Goal: Task Accomplishment & Management: Manage account settings

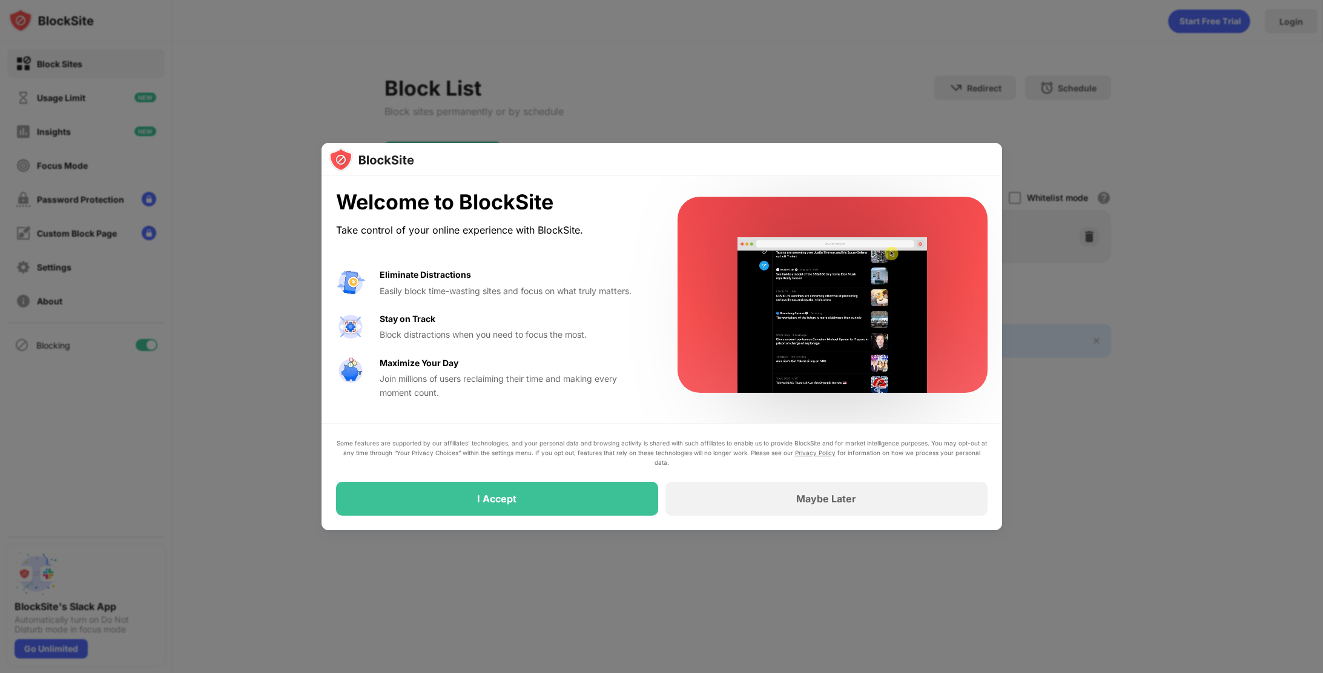
drag, startPoint x: 497, startPoint y: 572, endPoint x: 527, endPoint y: 563, distance: 31.8
click at [497, 572] on div at bounding box center [661, 336] width 1323 height 673
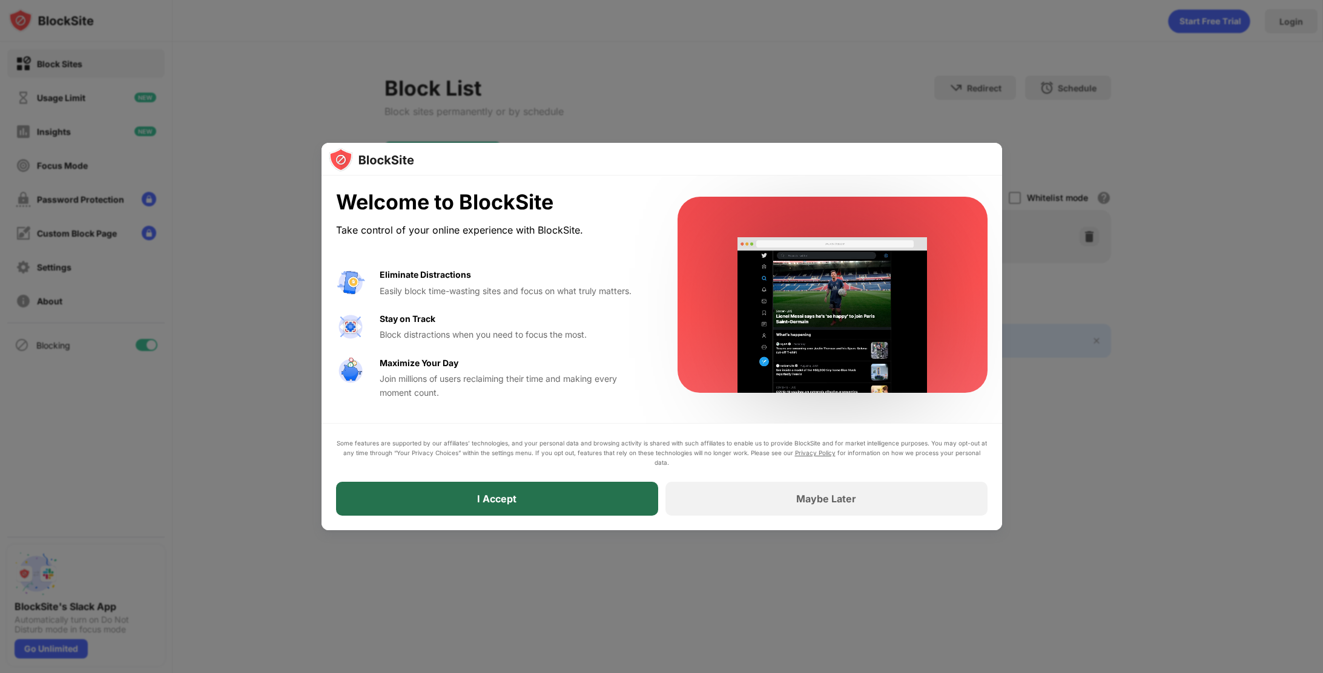
click at [601, 497] on div "I Accept" at bounding box center [497, 499] width 322 height 34
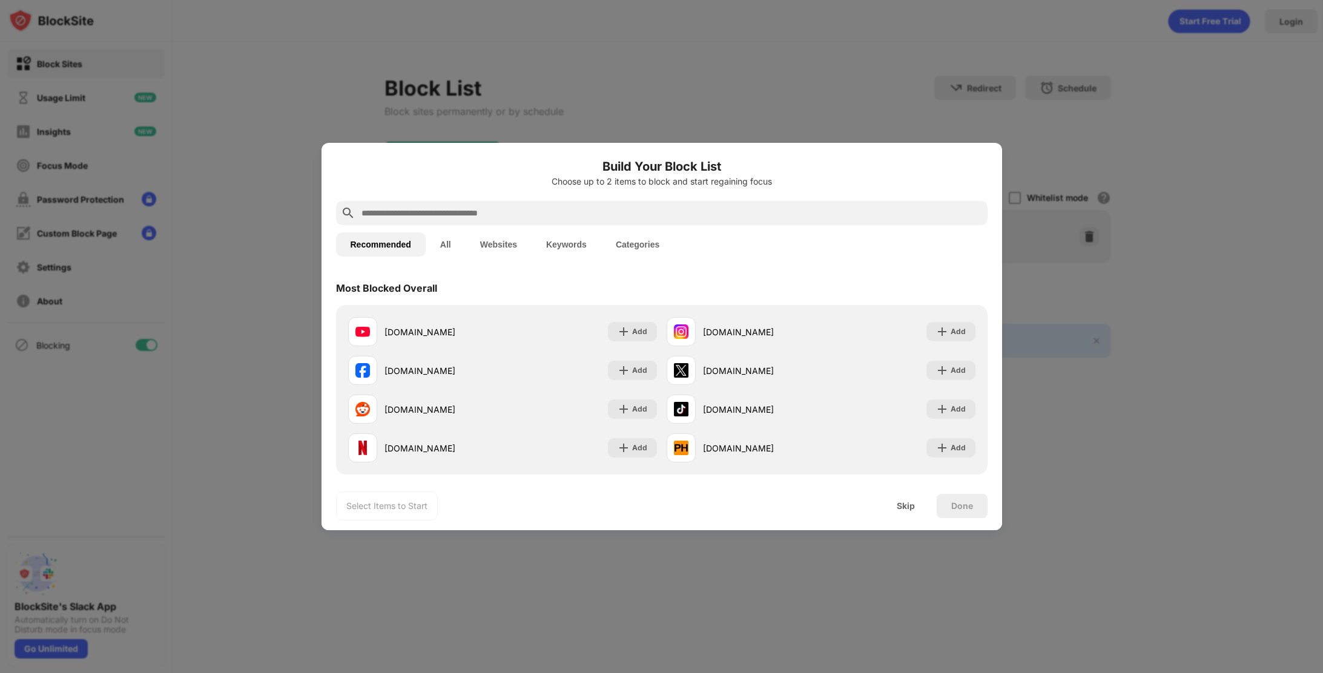
type input "*"
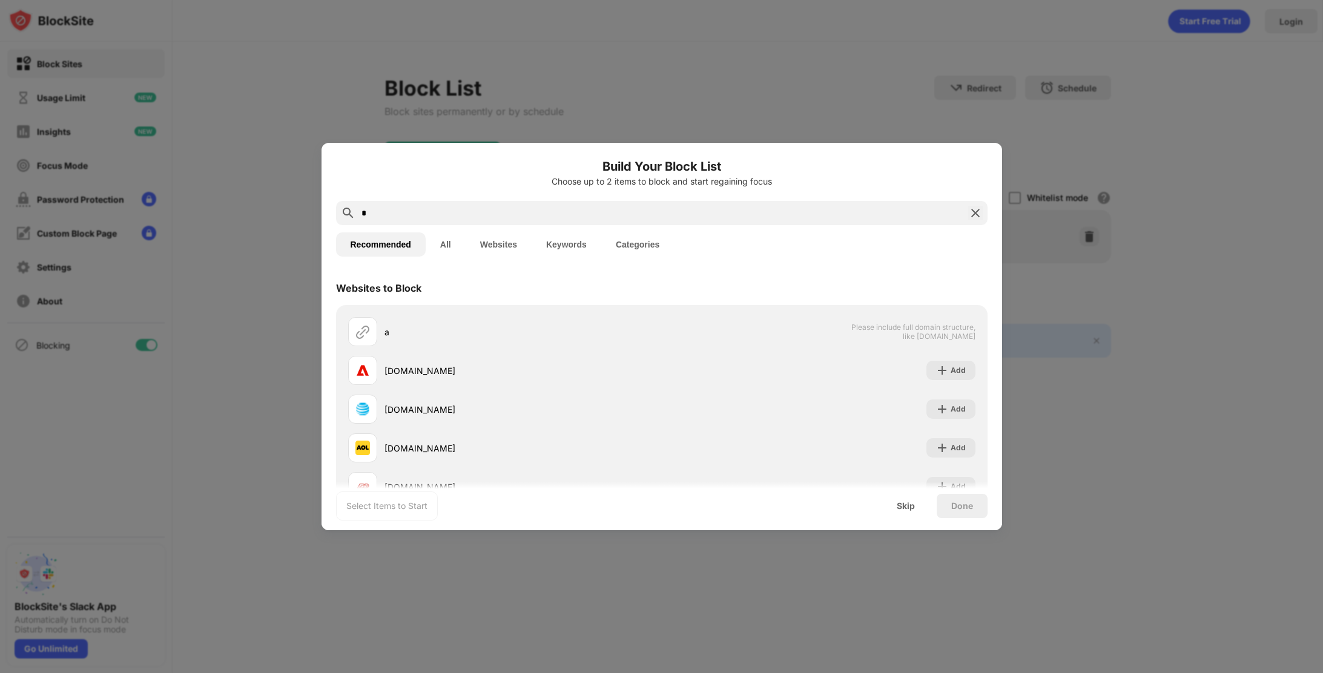
drag, startPoint x: 253, startPoint y: 208, endPoint x: 205, endPoint y: 217, distance: 49.3
click at [211, 673] on div "Build Your Block List Choose up to 2 items to block and start regaining focus *…" at bounding box center [661, 673] width 1323 height 0
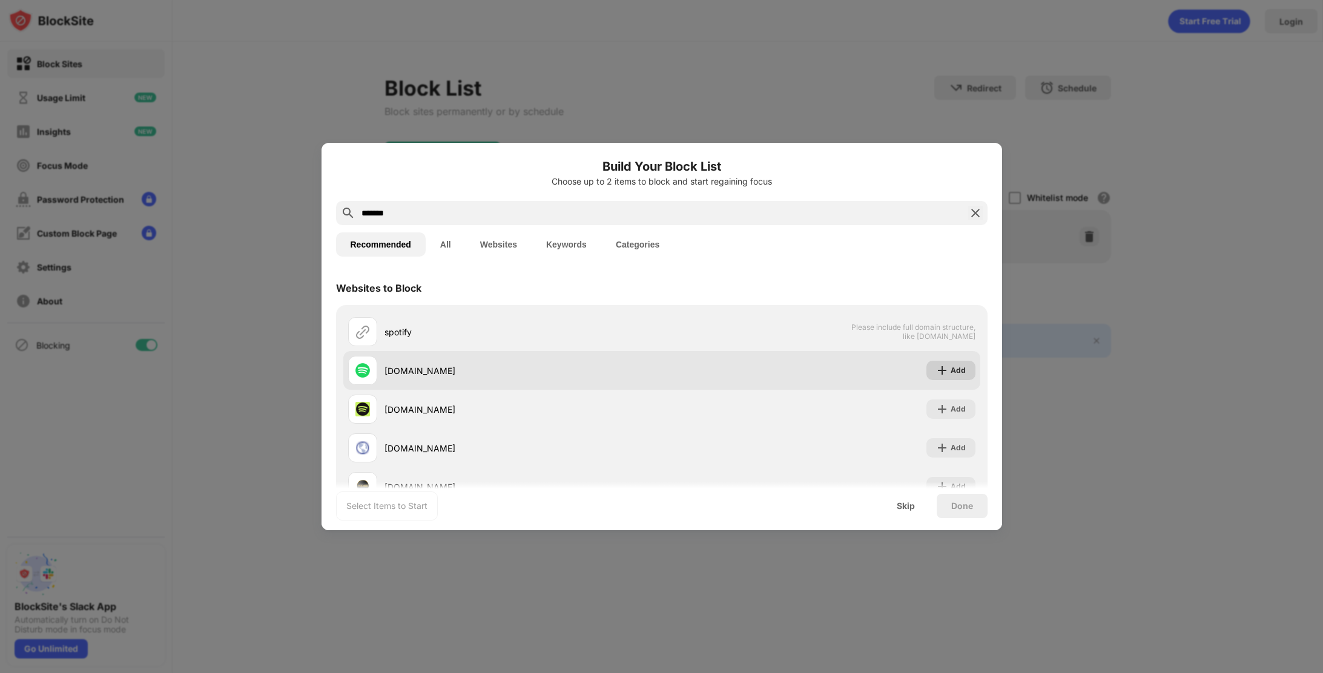
type input "*******"
click at [941, 371] on div "Add" at bounding box center [951, 370] width 49 height 19
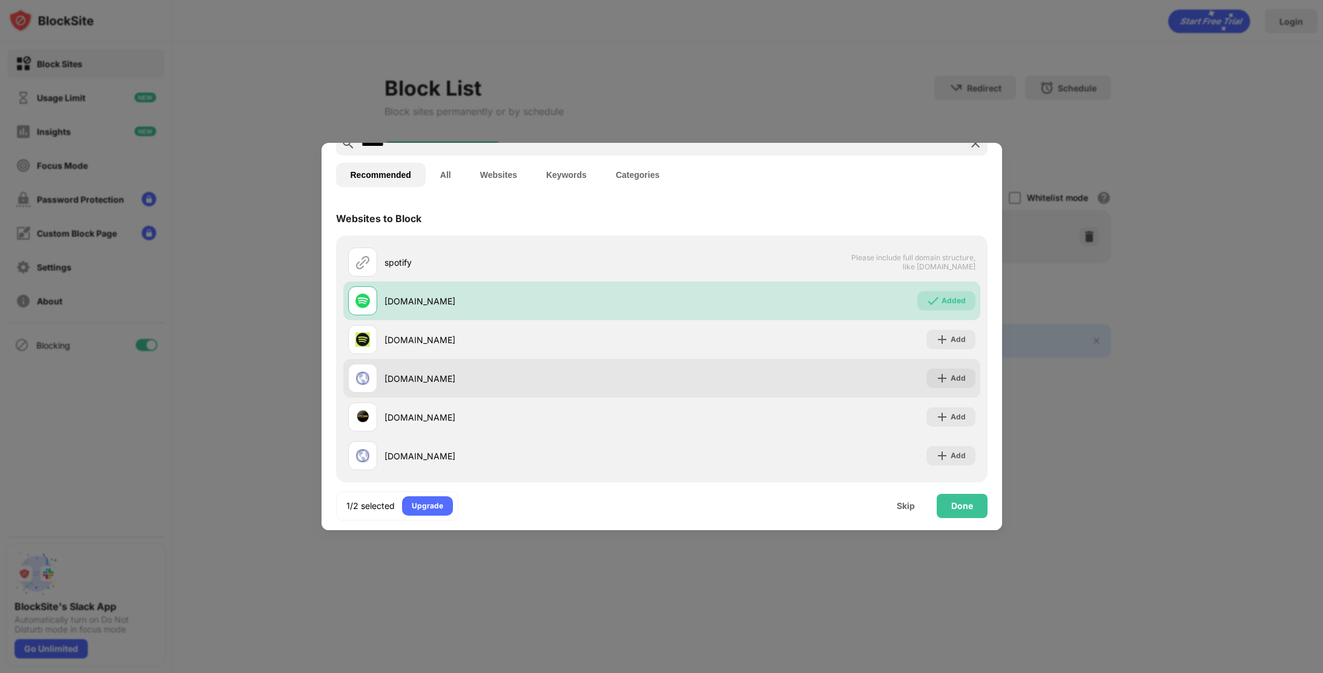
scroll to position [82, 0]
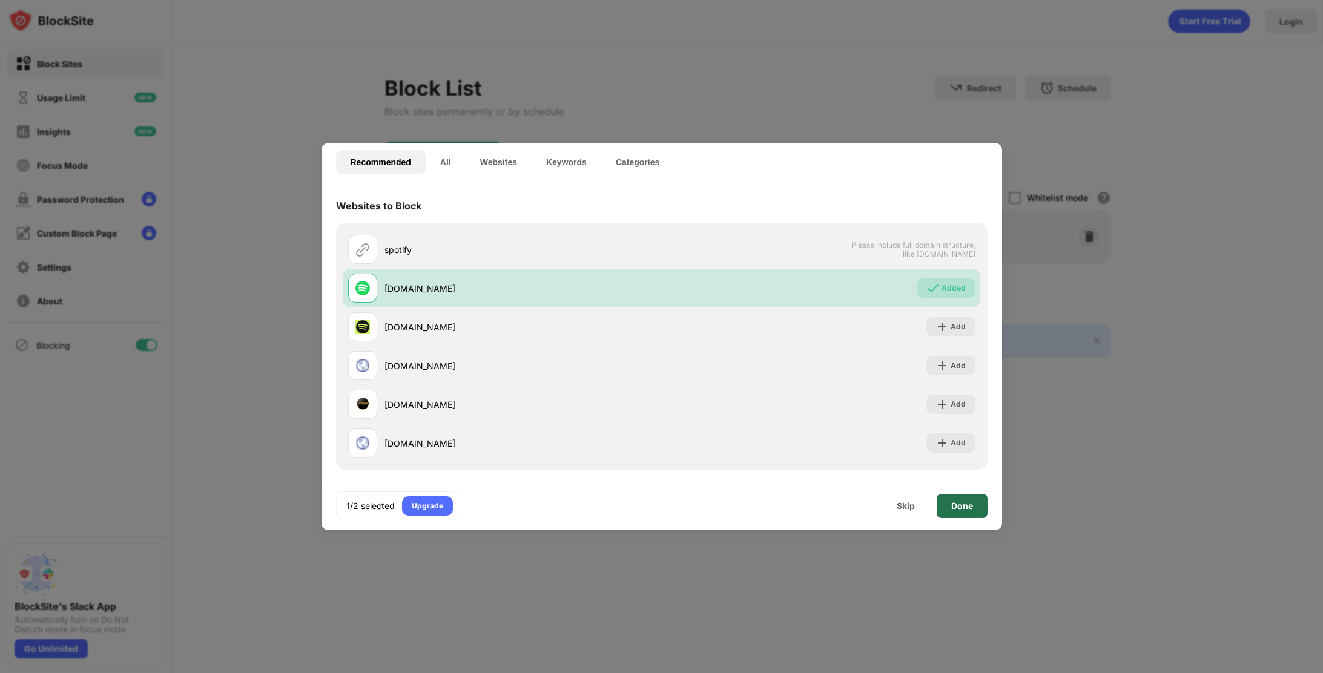
click at [970, 499] on div "Done" at bounding box center [962, 506] width 51 height 24
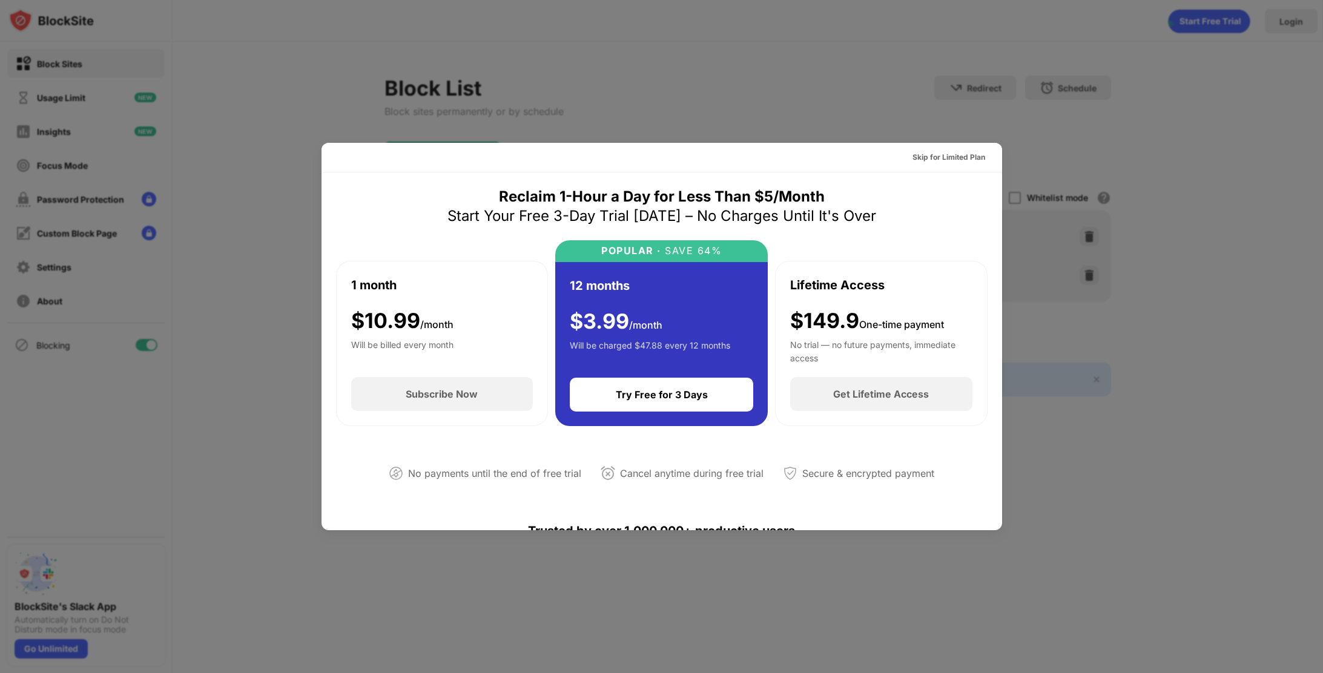
click at [755, 65] on div at bounding box center [661, 336] width 1323 height 673
click at [965, 155] on div "Skip for Limited Plan" at bounding box center [949, 157] width 73 height 12
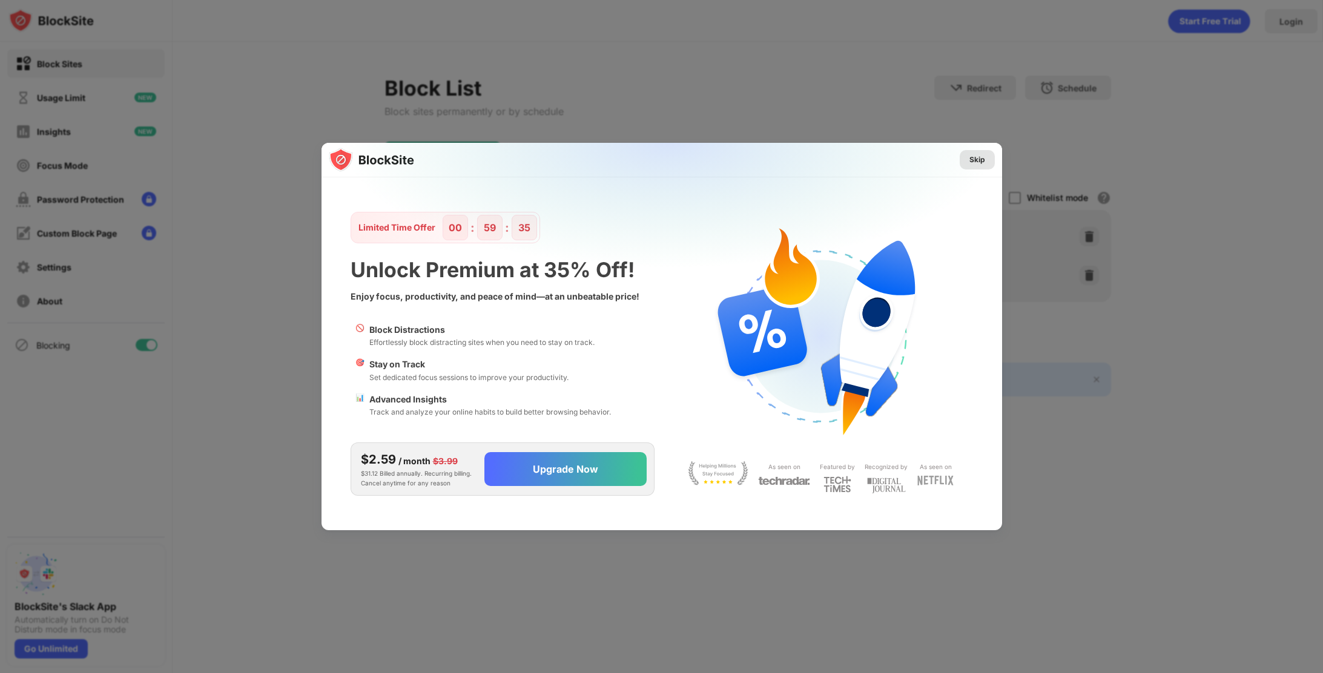
click at [971, 164] on div "Skip" at bounding box center [978, 160] width 16 height 12
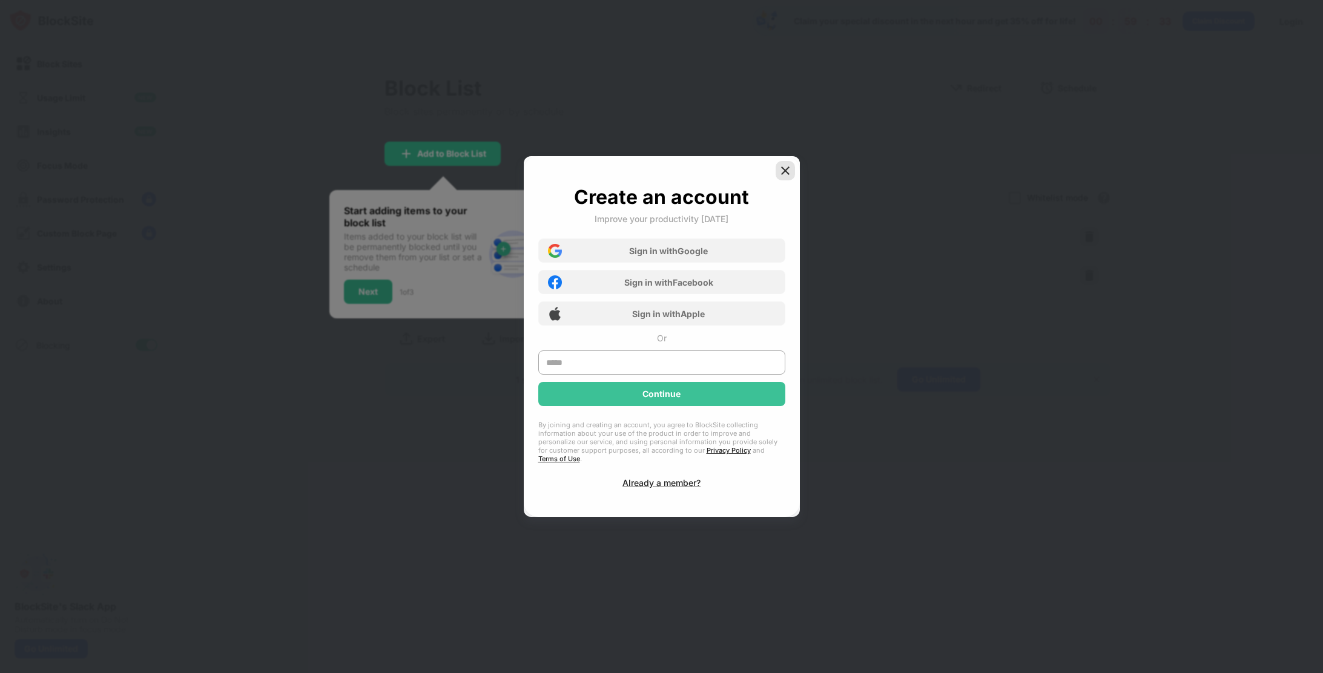
click at [790, 171] on img at bounding box center [785, 171] width 12 height 12
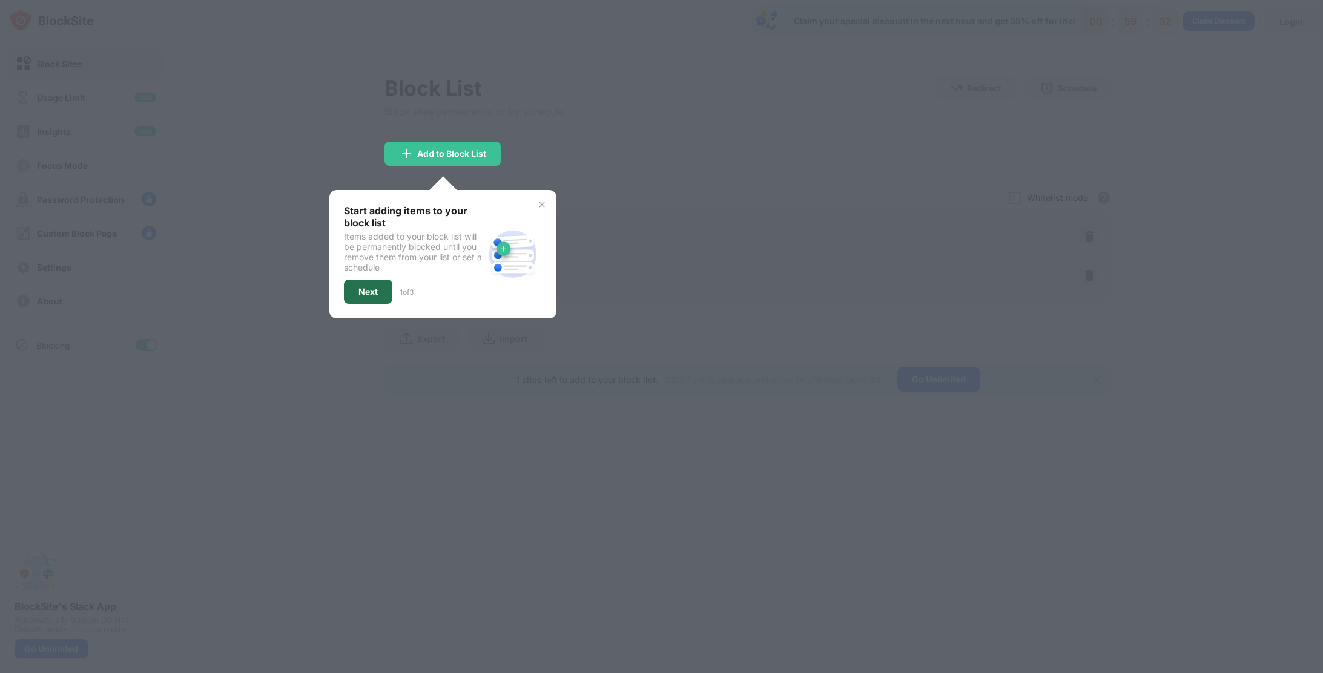
click at [383, 289] on div "Next" at bounding box center [368, 292] width 48 height 24
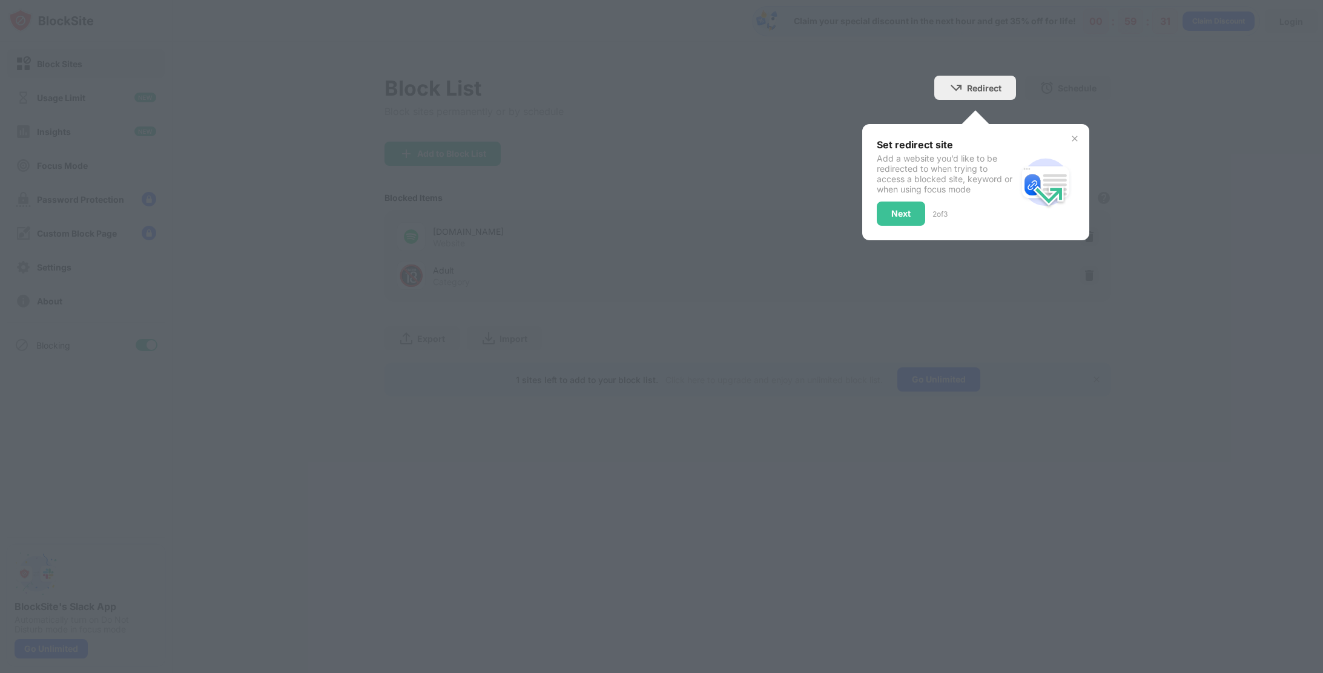
click at [900, 212] on div "Next" at bounding box center [900, 214] width 19 height 10
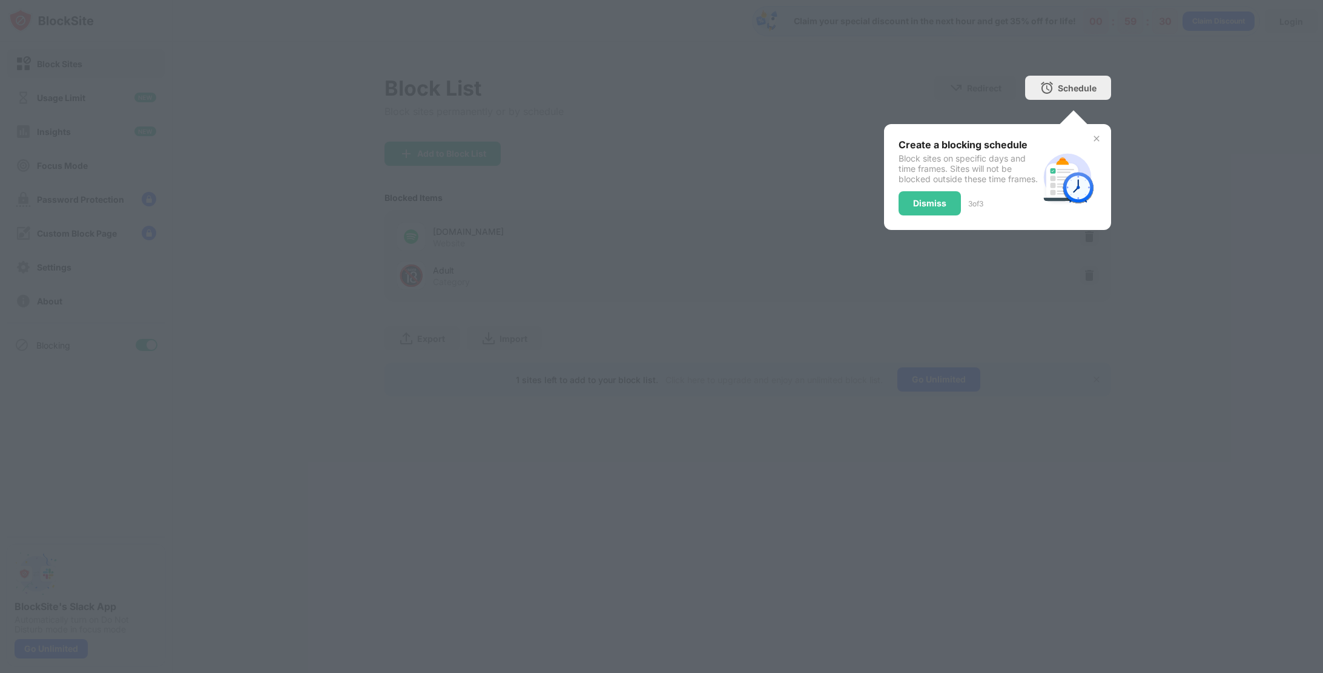
click at [1099, 134] on img at bounding box center [1097, 139] width 10 height 10
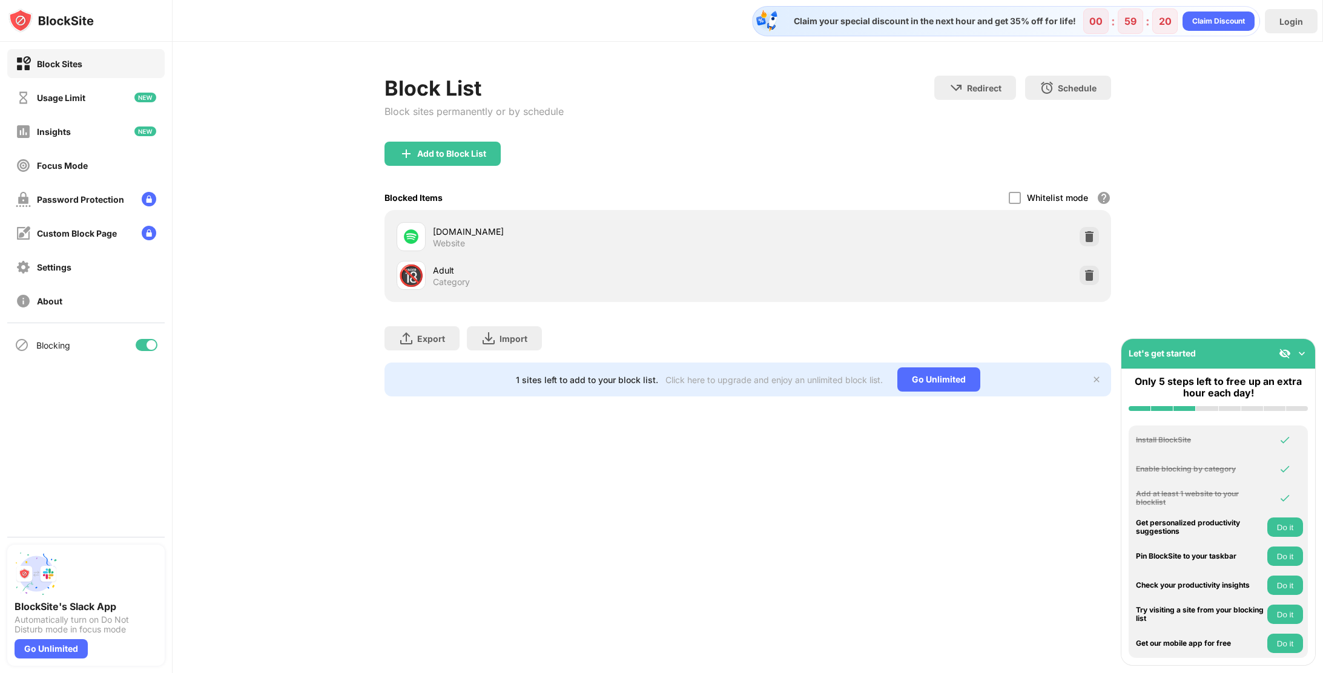
click at [451, 230] on div "[DOMAIN_NAME]" at bounding box center [590, 231] width 315 height 13
click at [477, 343] on div "Import Import Files (for websites items only)" at bounding box center [504, 338] width 75 height 24
click at [1051, 200] on div "Whitelist mode" at bounding box center [1057, 198] width 61 height 10
click at [1005, 197] on div "Blocked Items Whitelist mode Block all websites except for those in your whitel…" at bounding box center [748, 197] width 727 height 25
click at [1017, 202] on div at bounding box center [1015, 198] width 12 height 12
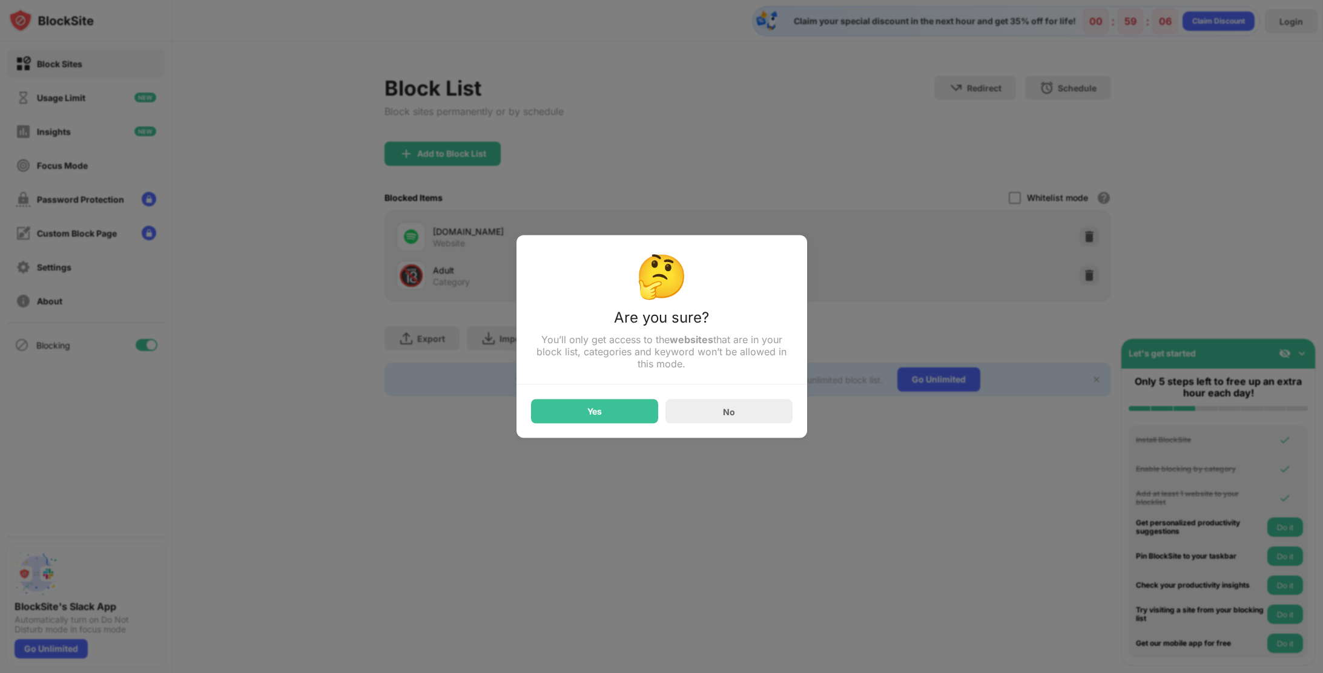
click at [736, 417] on div "No" at bounding box center [729, 412] width 127 height 24
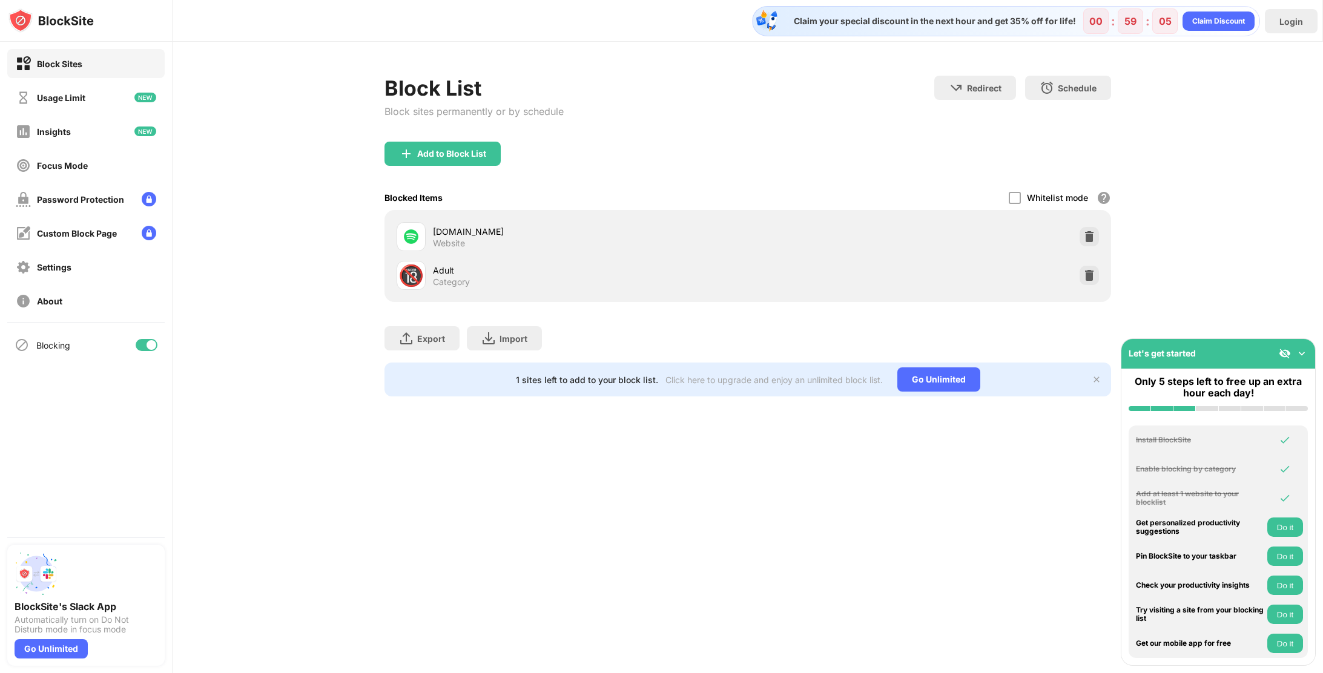
click at [446, 231] on div "[DOMAIN_NAME]" at bounding box center [590, 231] width 315 height 13
click at [1088, 238] on img at bounding box center [1089, 237] width 12 height 12
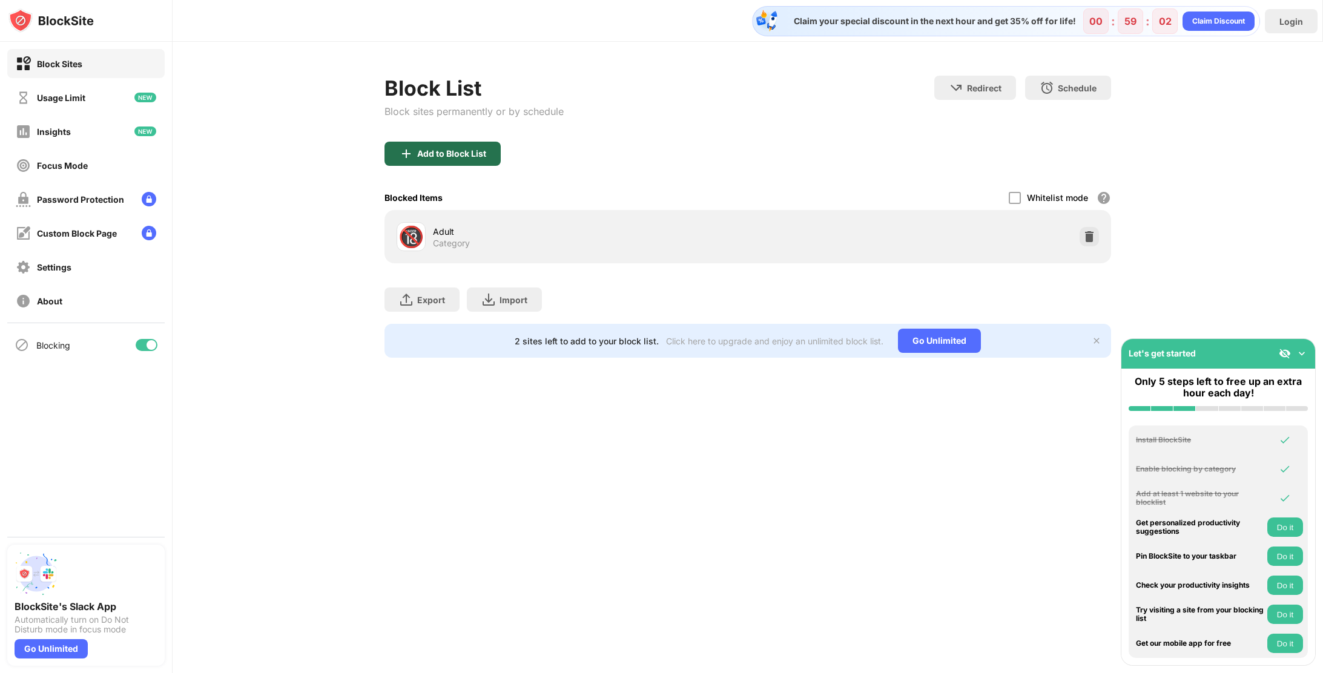
click at [486, 153] on div "Add to Block List" at bounding box center [451, 154] width 69 height 10
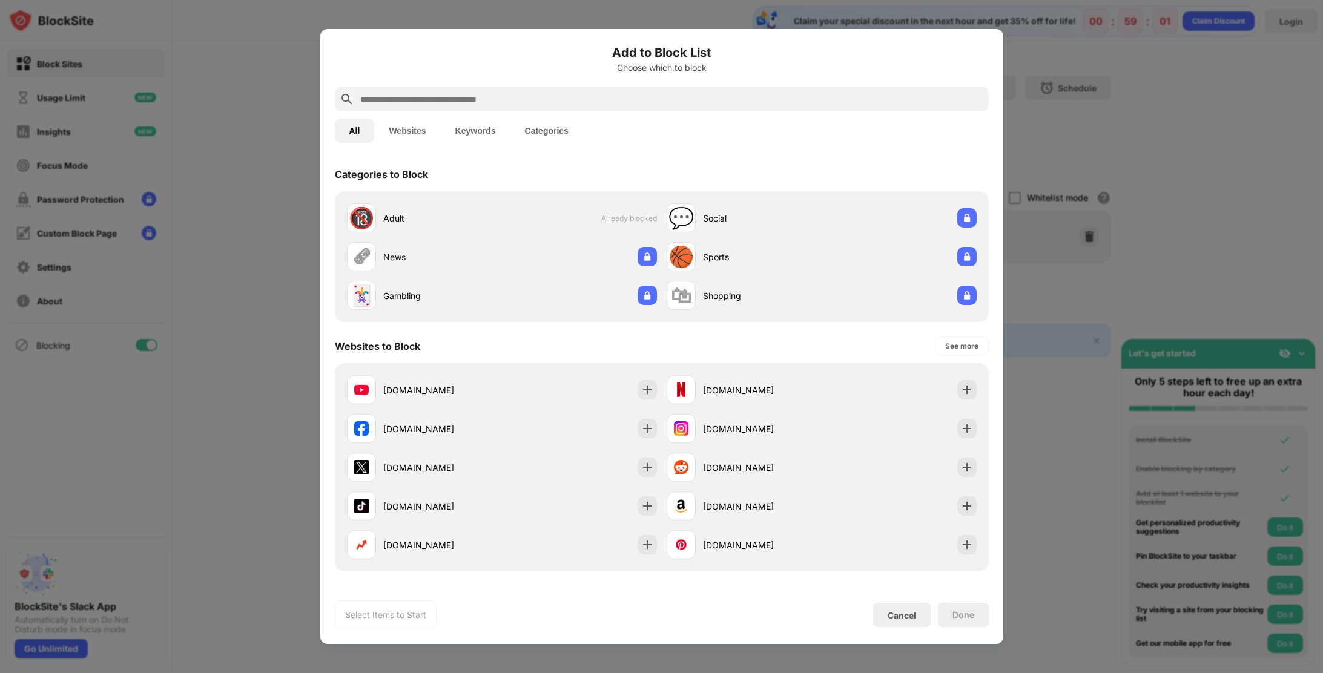
click at [565, 101] on input "text" at bounding box center [671, 99] width 625 height 15
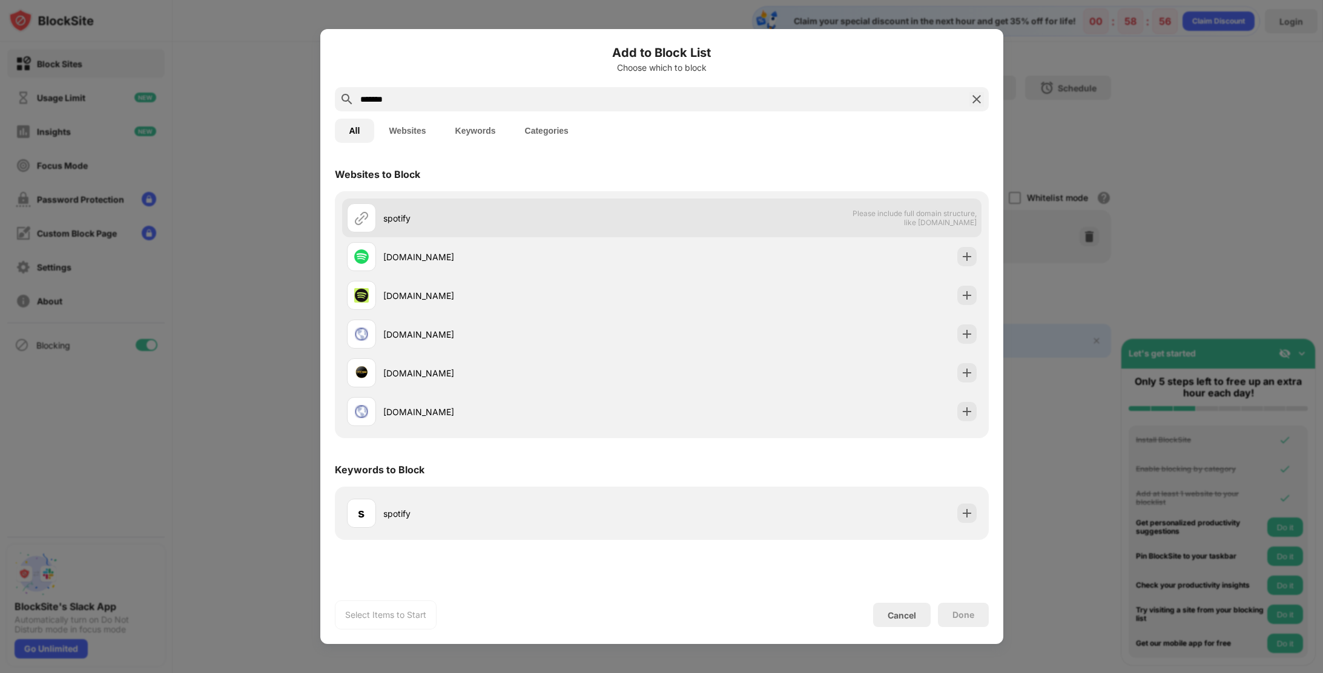
click at [543, 225] on div "spotify" at bounding box center [504, 217] width 315 height 29
click at [364, 220] on img at bounding box center [361, 218] width 15 height 15
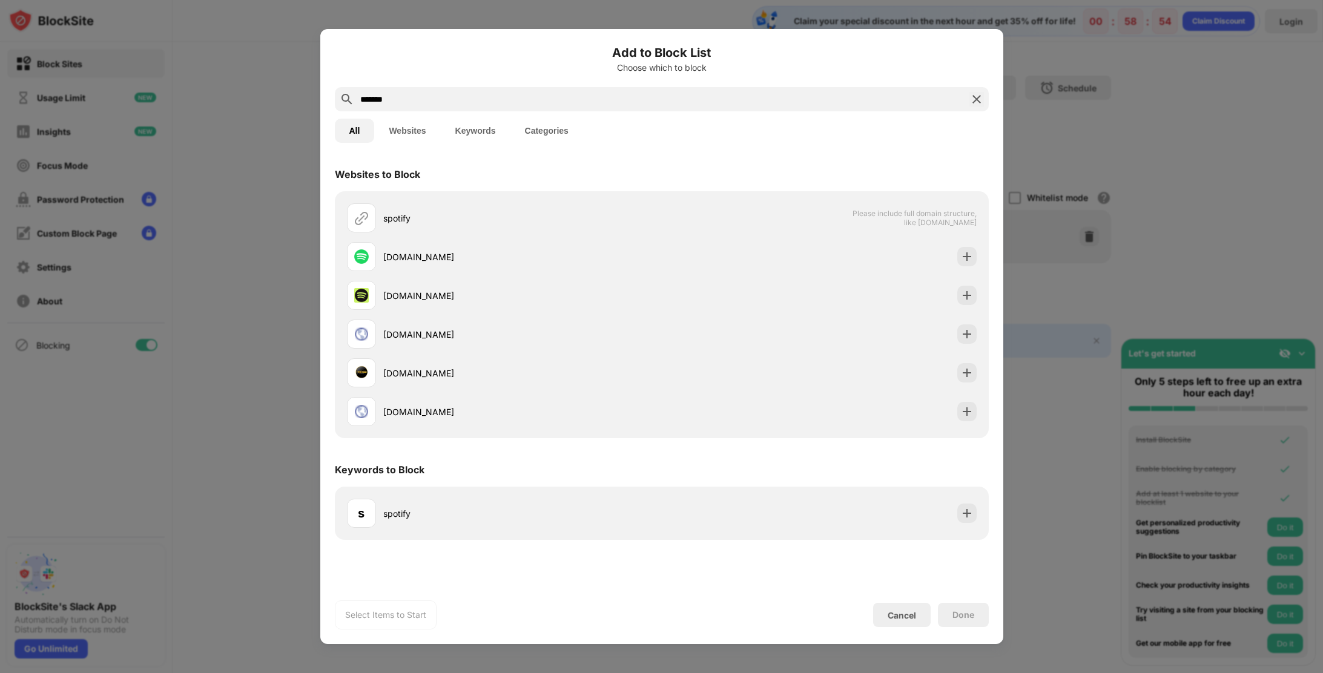
drag, startPoint x: 420, startPoint y: 100, endPoint x: 252, endPoint y: 98, distance: 168.4
click at [262, 673] on div "Add to Block List Choose which to block ******* All Websites Keywords Categorie…" at bounding box center [661, 673] width 1323 height 0
paste input "**********"
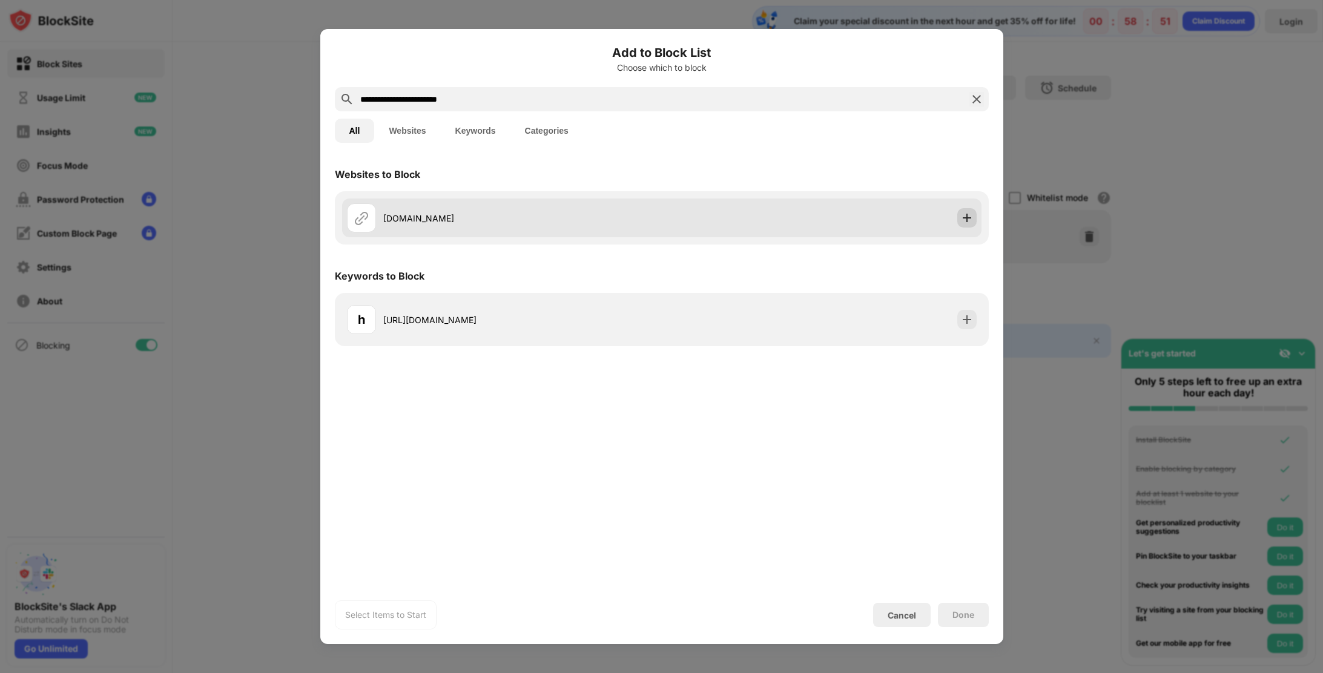
type input "**********"
click at [964, 211] on div at bounding box center [966, 217] width 19 height 19
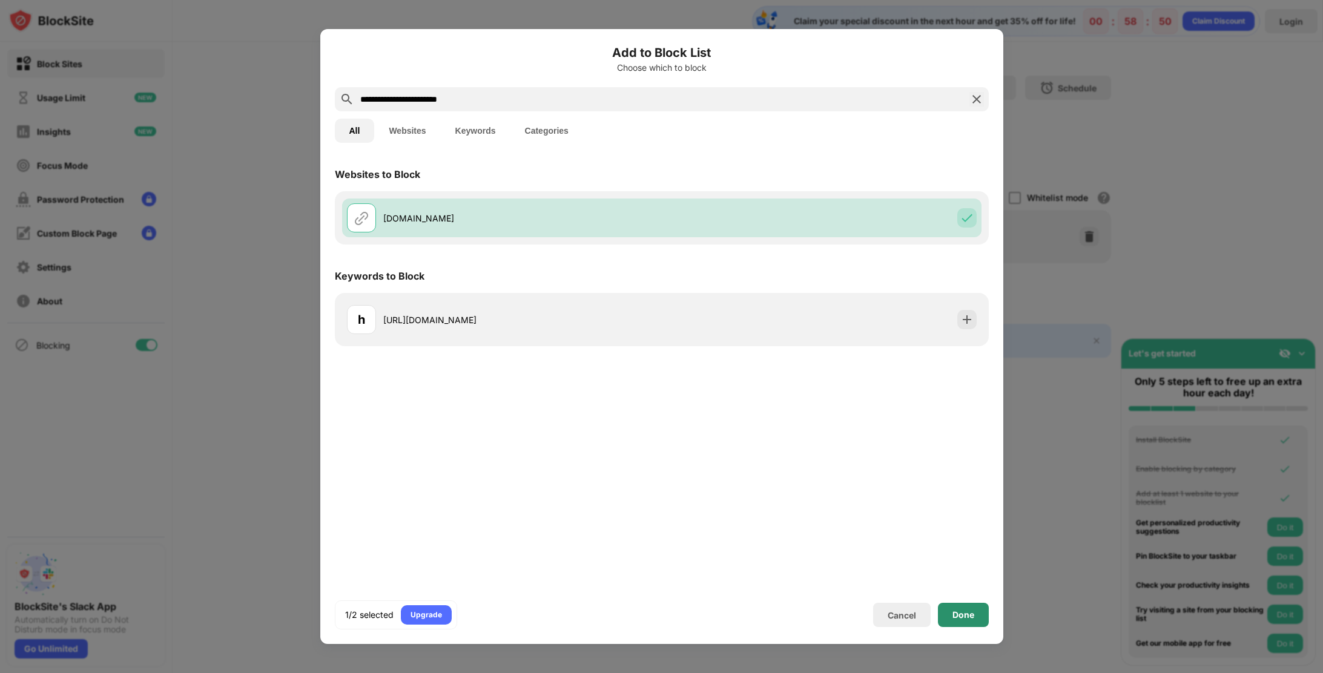
click at [973, 622] on div "Done" at bounding box center [963, 615] width 51 height 24
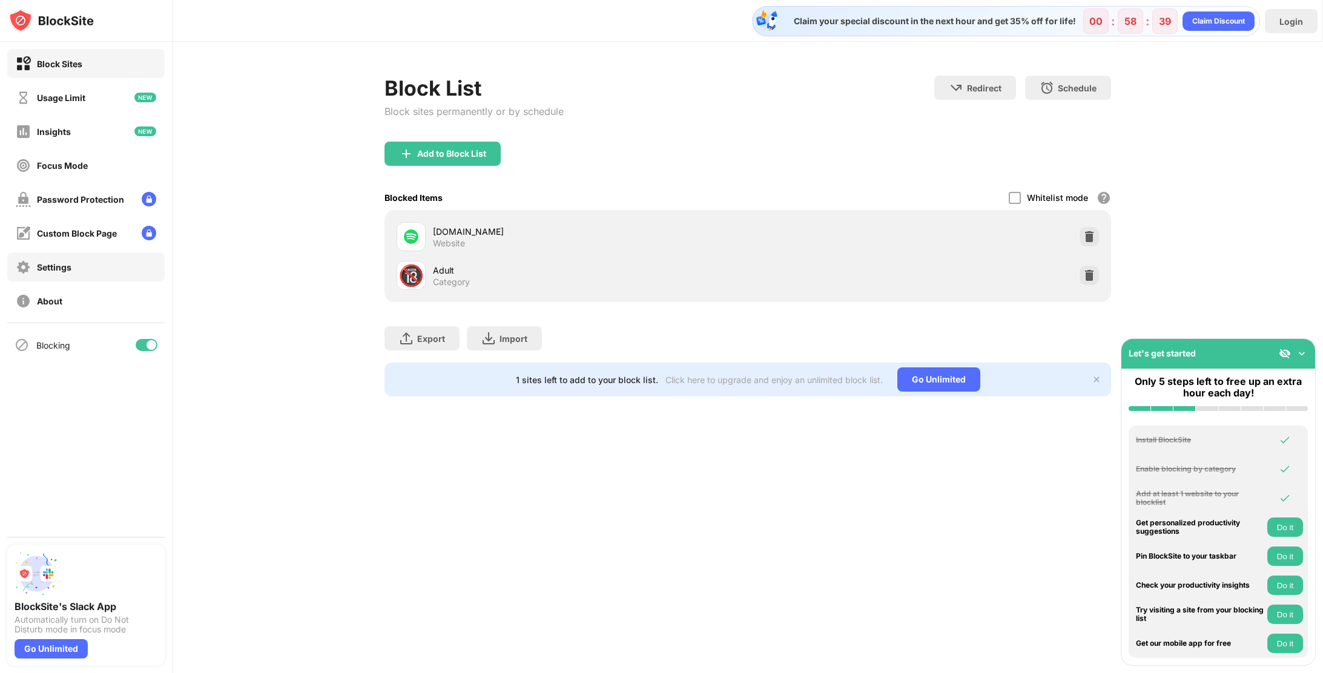
click at [74, 274] on div "Settings" at bounding box center [85, 267] width 157 height 29
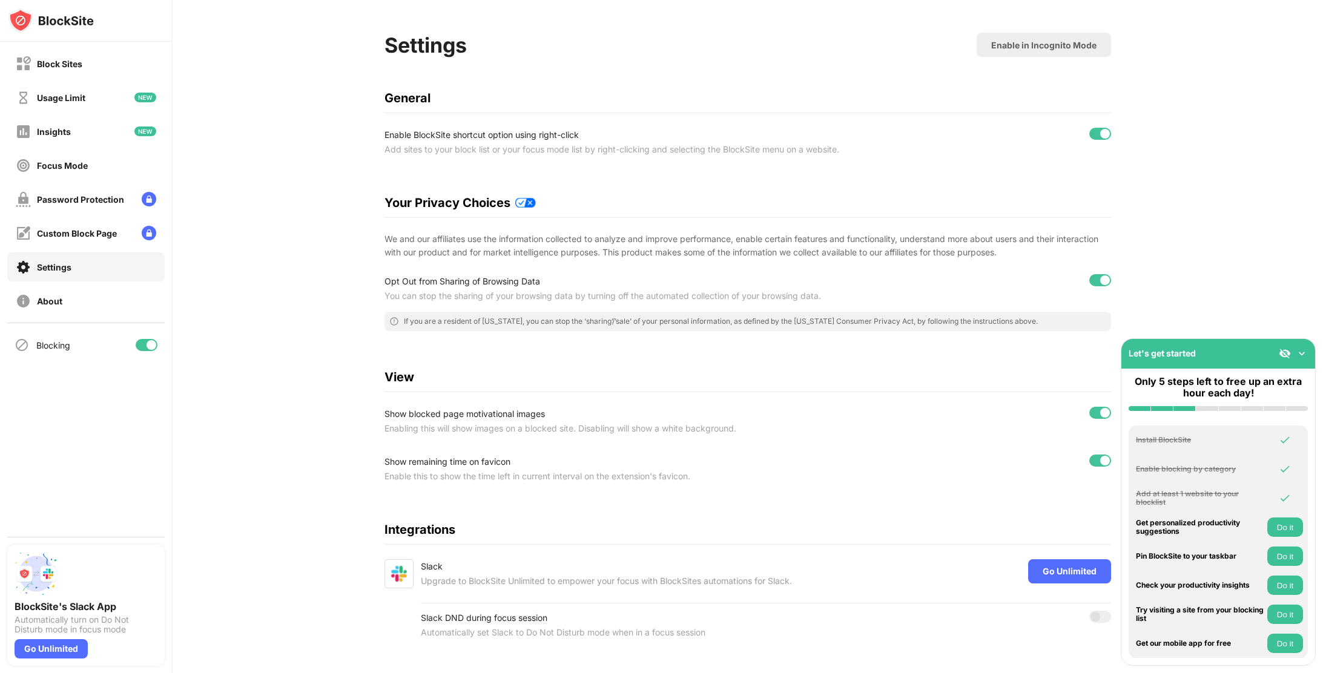
scroll to position [72, 9]
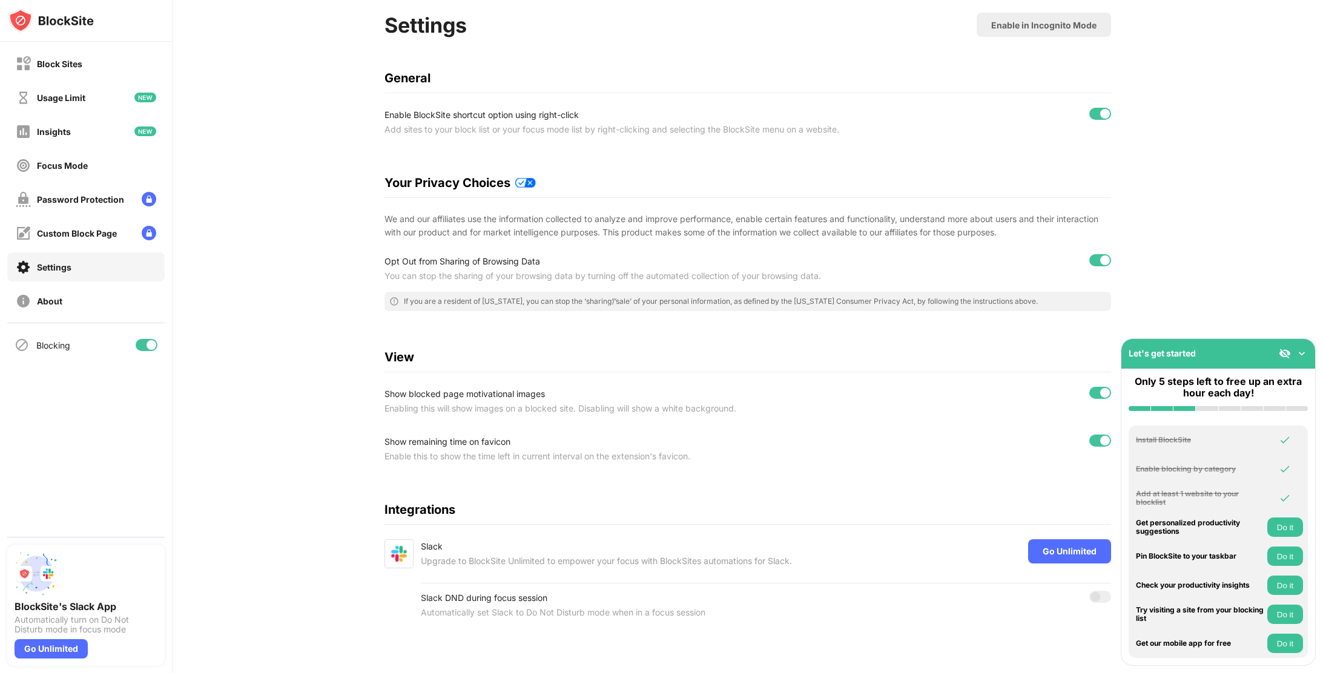
drag, startPoint x: 271, startPoint y: 184, endPoint x: 292, endPoint y: 256, distance: 75.1
click at [1090, 387] on div at bounding box center [1101, 393] width 22 height 12
click at [1100, 436] on div at bounding box center [1105, 441] width 10 height 10
click at [1212, 362] on div "Let's get started" at bounding box center [1219, 354] width 194 height 30
click at [1301, 357] on img at bounding box center [1302, 354] width 12 height 12
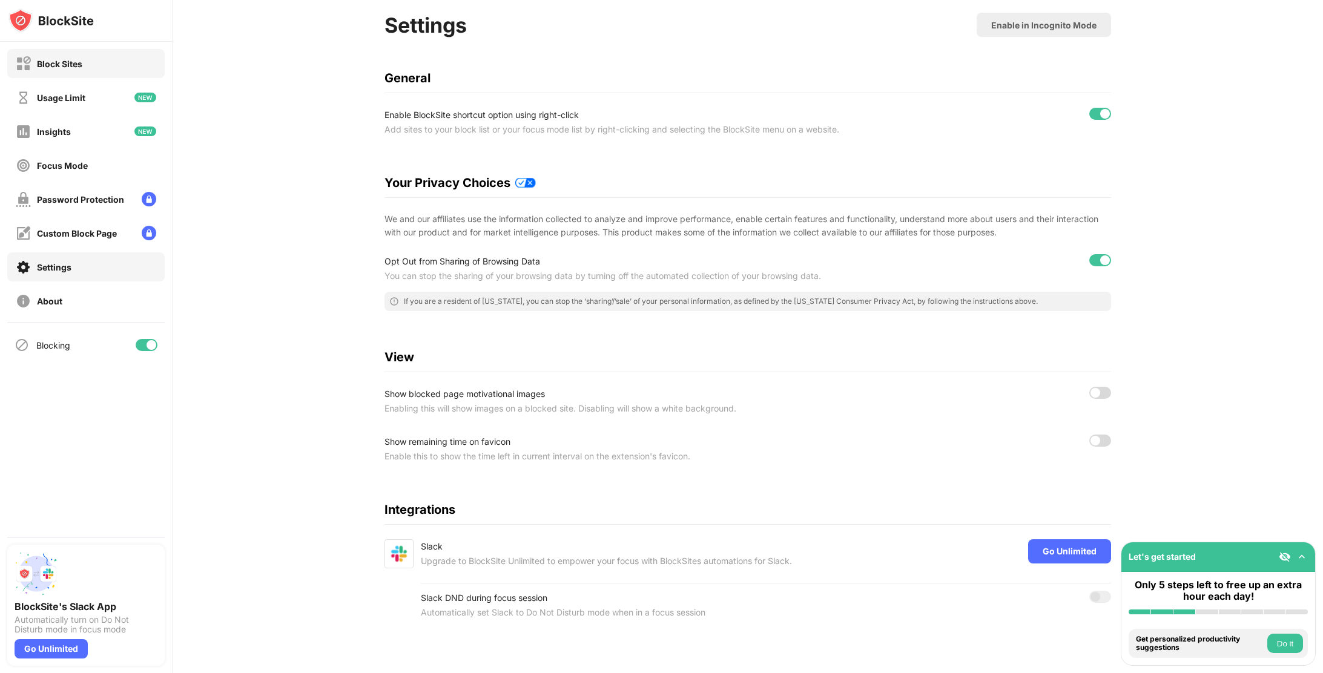
click at [93, 70] on div "Block Sites" at bounding box center [85, 63] width 157 height 29
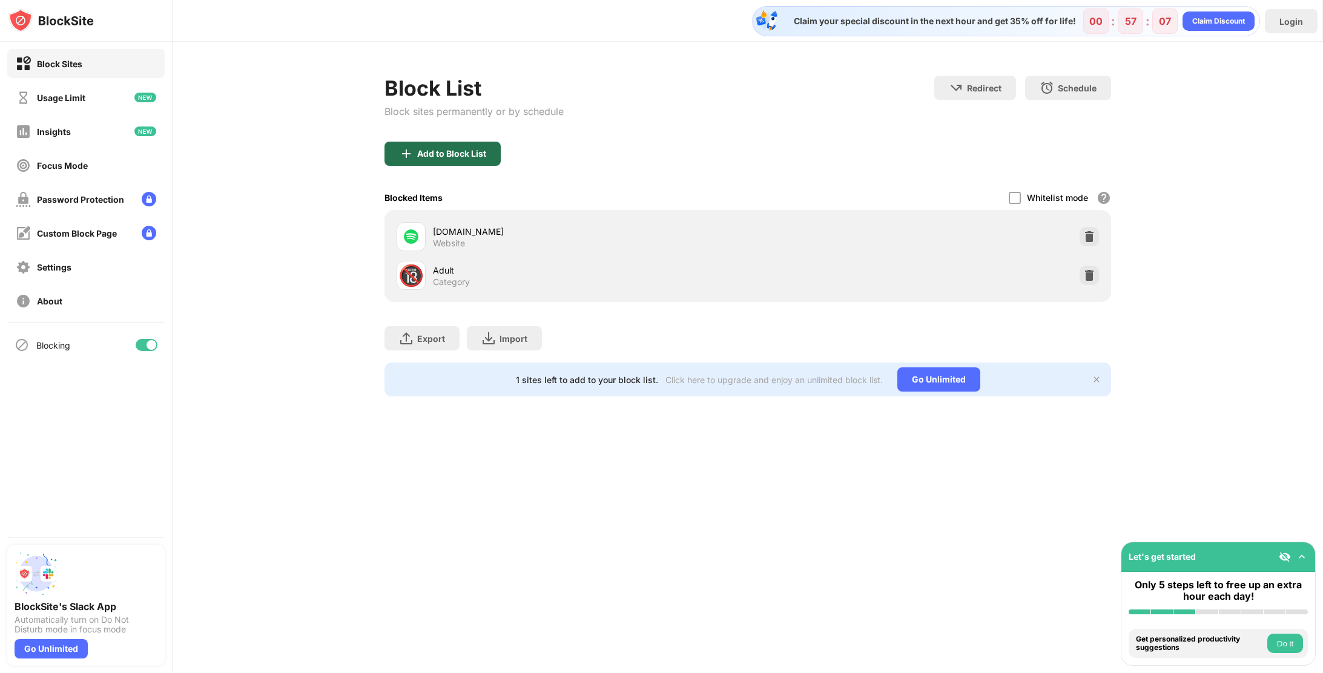
click at [474, 156] on div "Add to Block List" at bounding box center [451, 154] width 69 height 10
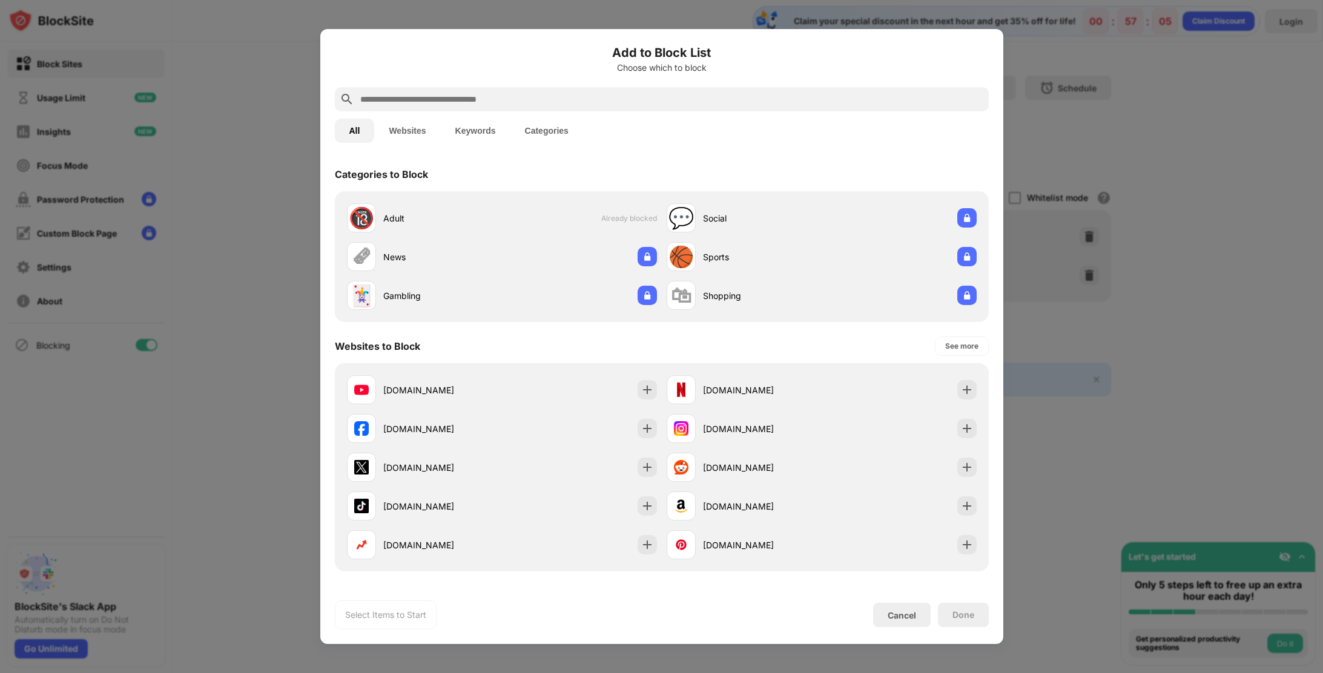
click at [397, 137] on button "Websites" at bounding box center [407, 131] width 66 height 24
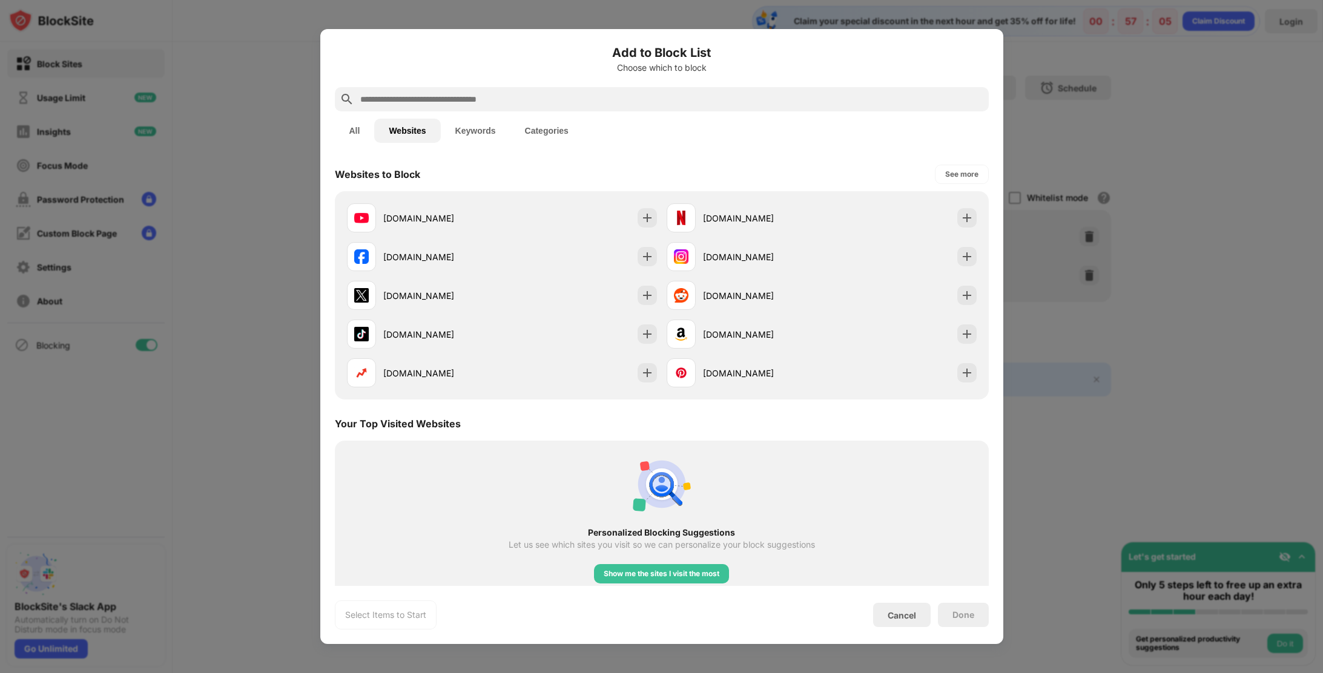
click at [469, 126] on button "Keywords" at bounding box center [476, 131] width 70 height 24
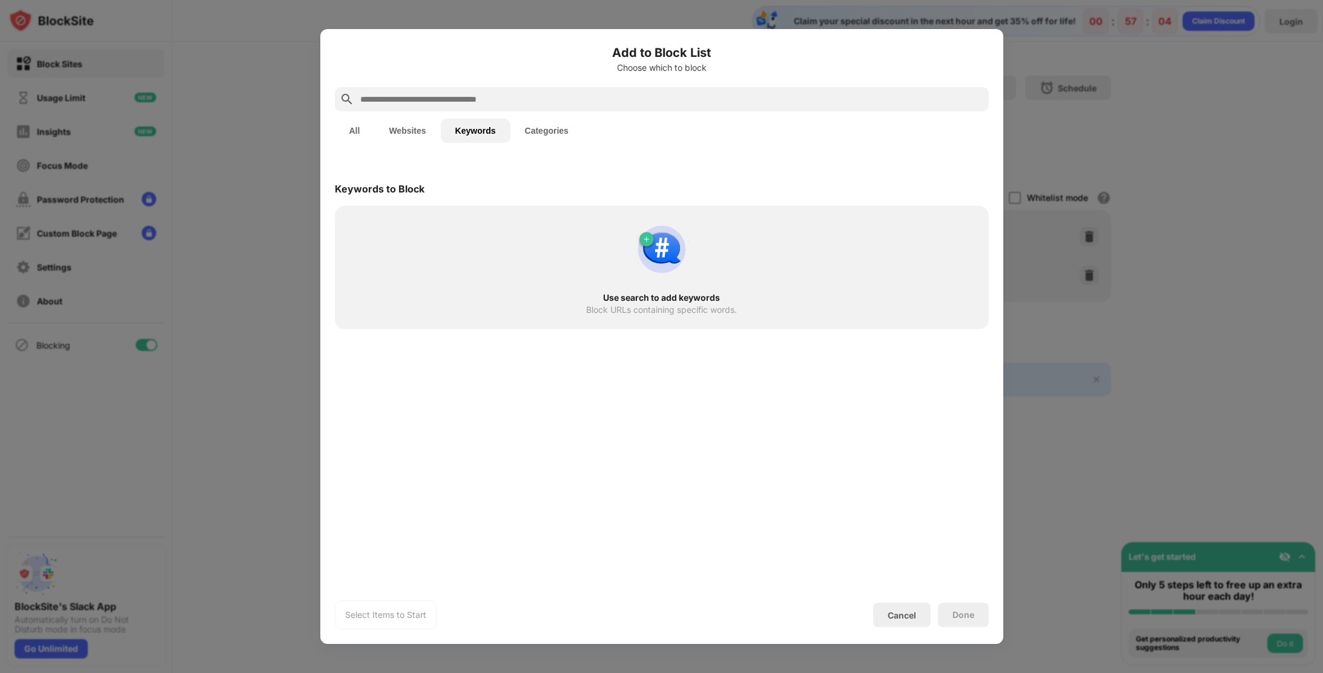
click at [526, 130] on button "Categories" at bounding box center [547, 131] width 73 height 24
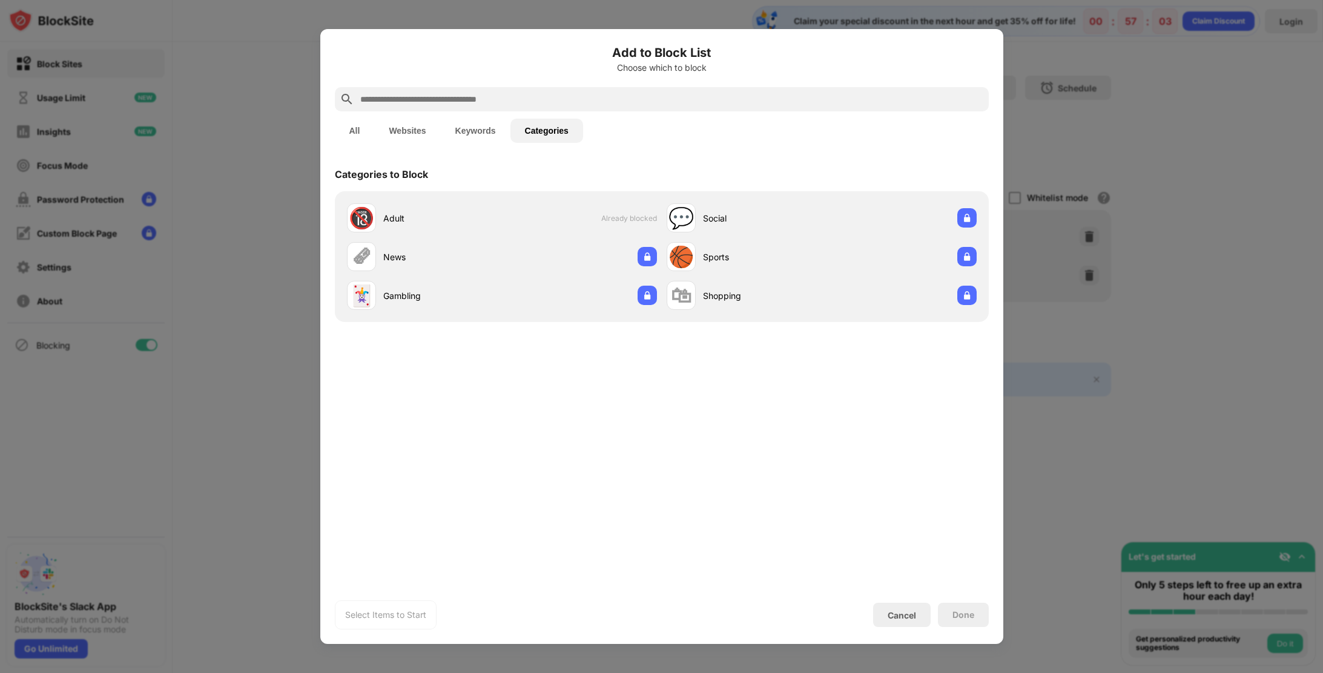
click at [426, 134] on button "Websites" at bounding box center [407, 131] width 66 height 24
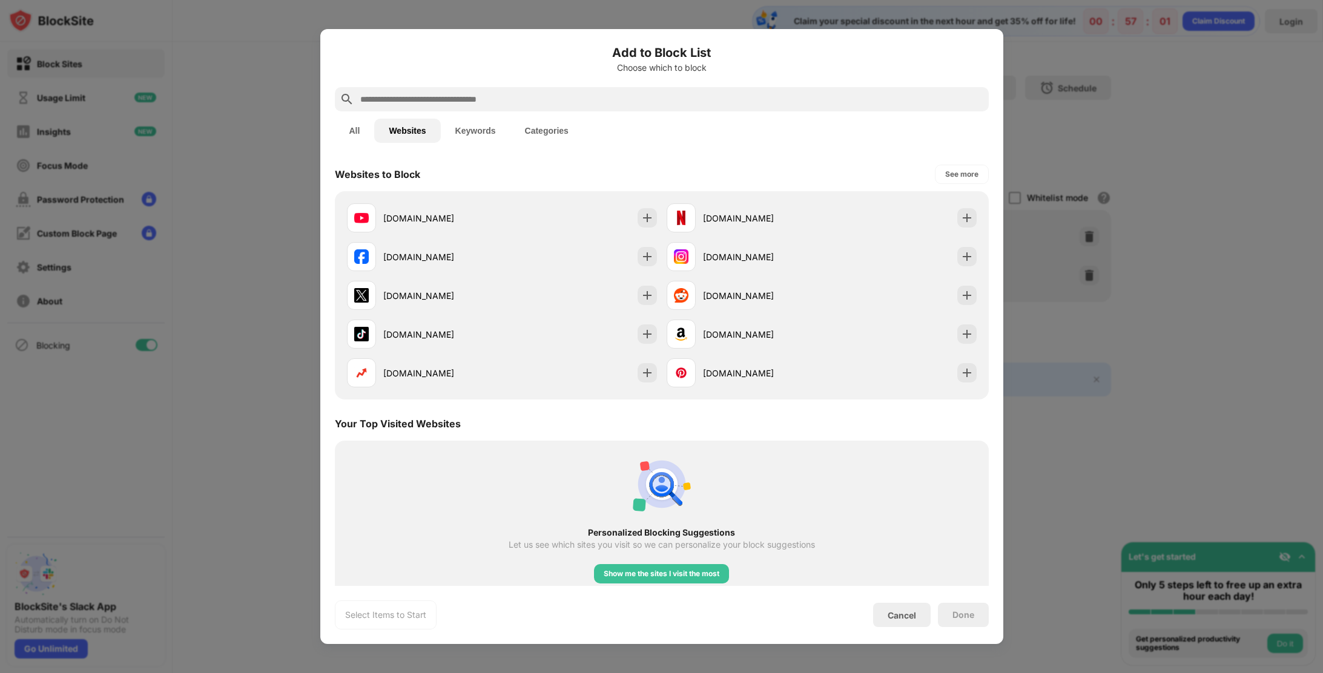
click at [1103, 546] on div at bounding box center [661, 336] width 1323 height 673
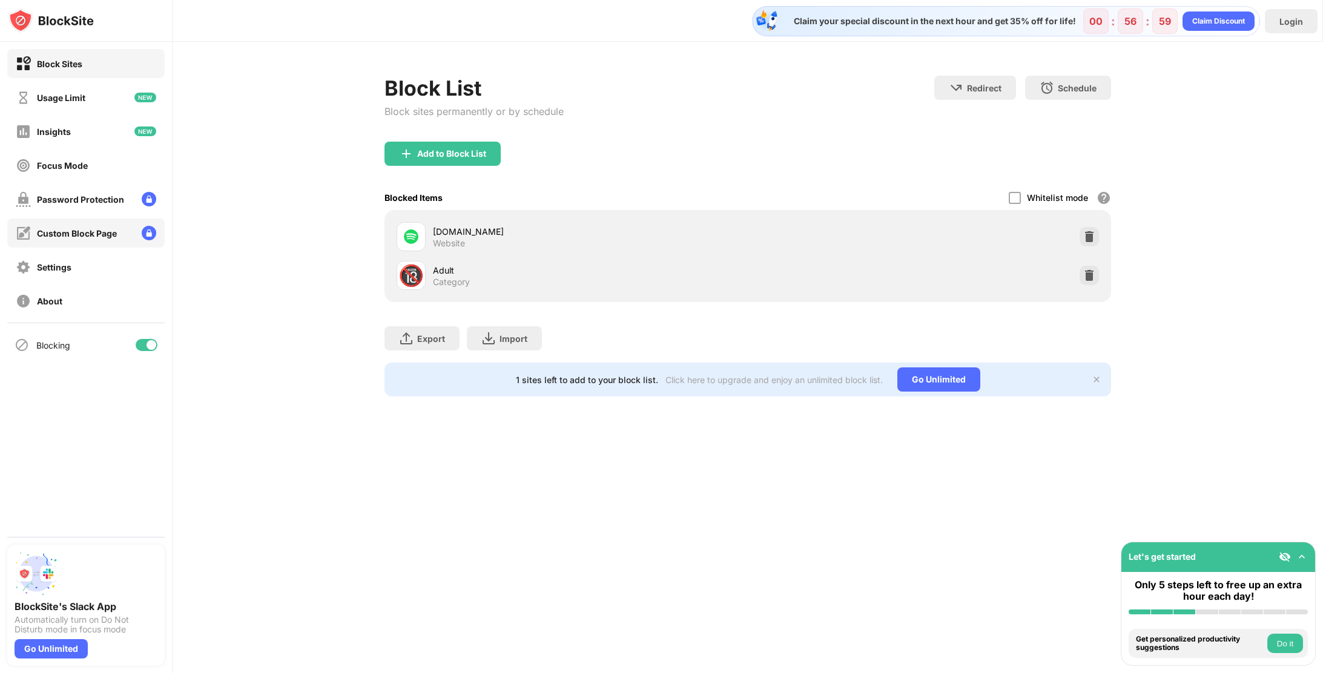
click at [75, 236] on div "Custom Block Page" at bounding box center [77, 233] width 80 height 10
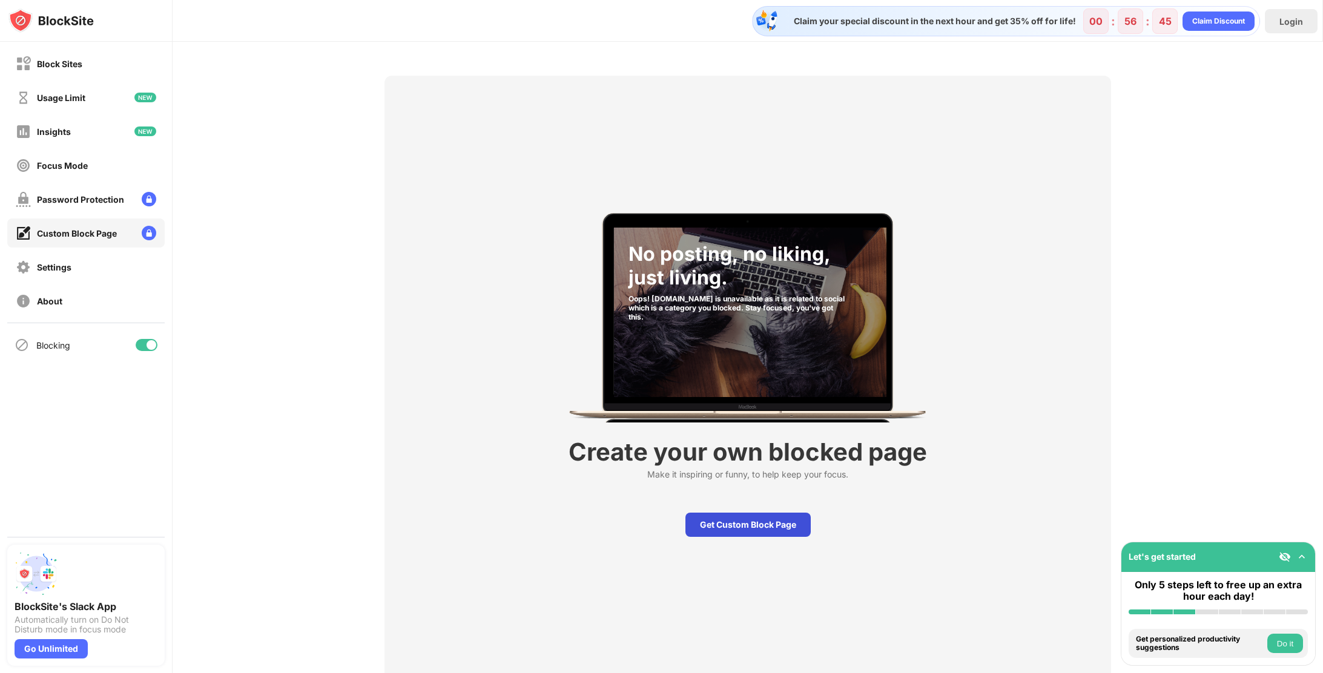
click at [786, 525] on div "Get Custom Block Page" at bounding box center [748, 525] width 125 height 24
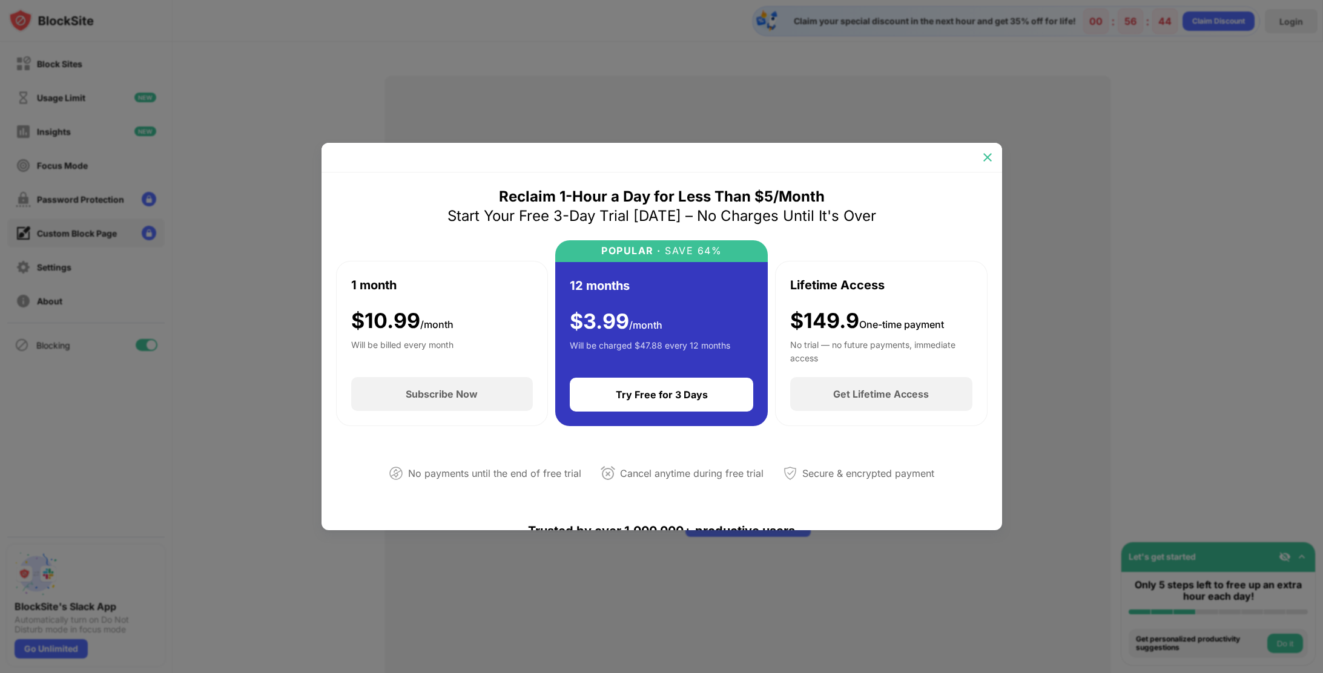
click at [996, 162] on div at bounding box center [987, 157] width 19 height 19
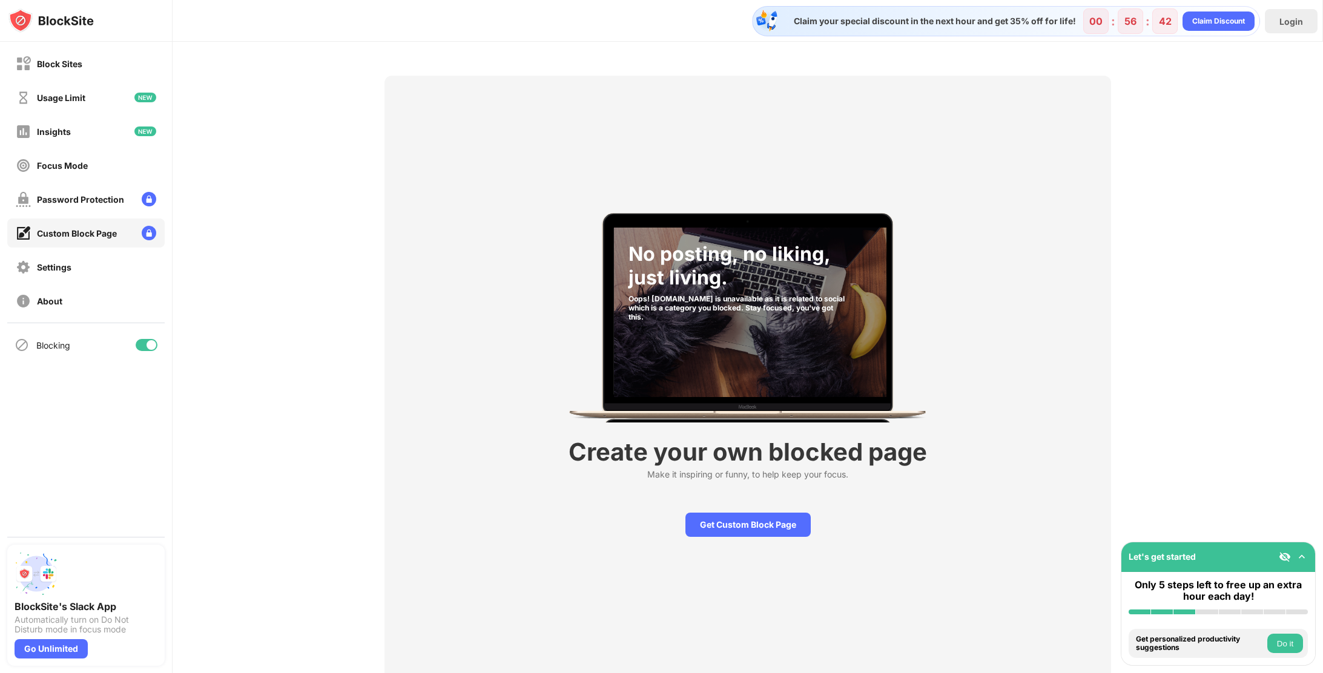
click at [89, 62] on div "Block Sites" at bounding box center [85, 63] width 157 height 29
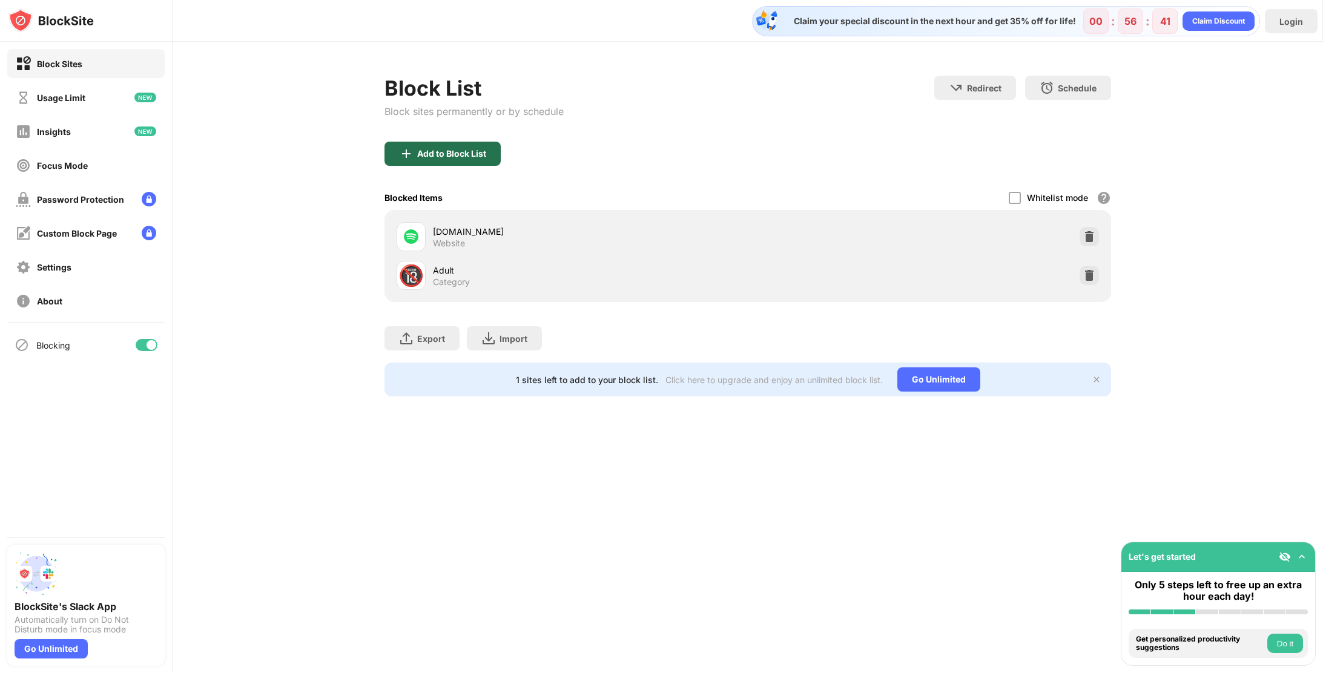
click at [447, 149] on div "Add to Block List" at bounding box center [451, 154] width 69 height 10
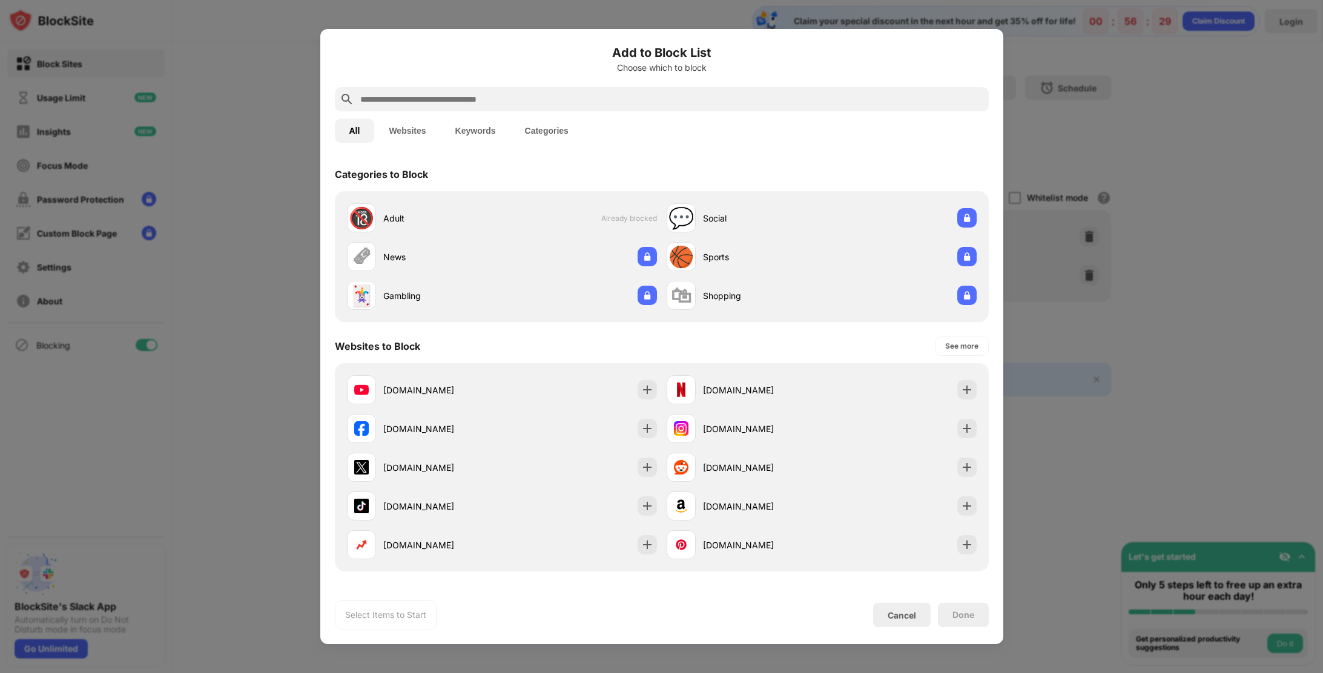
click at [245, 124] on div at bounding box center [661, 336] width 1323 height 673
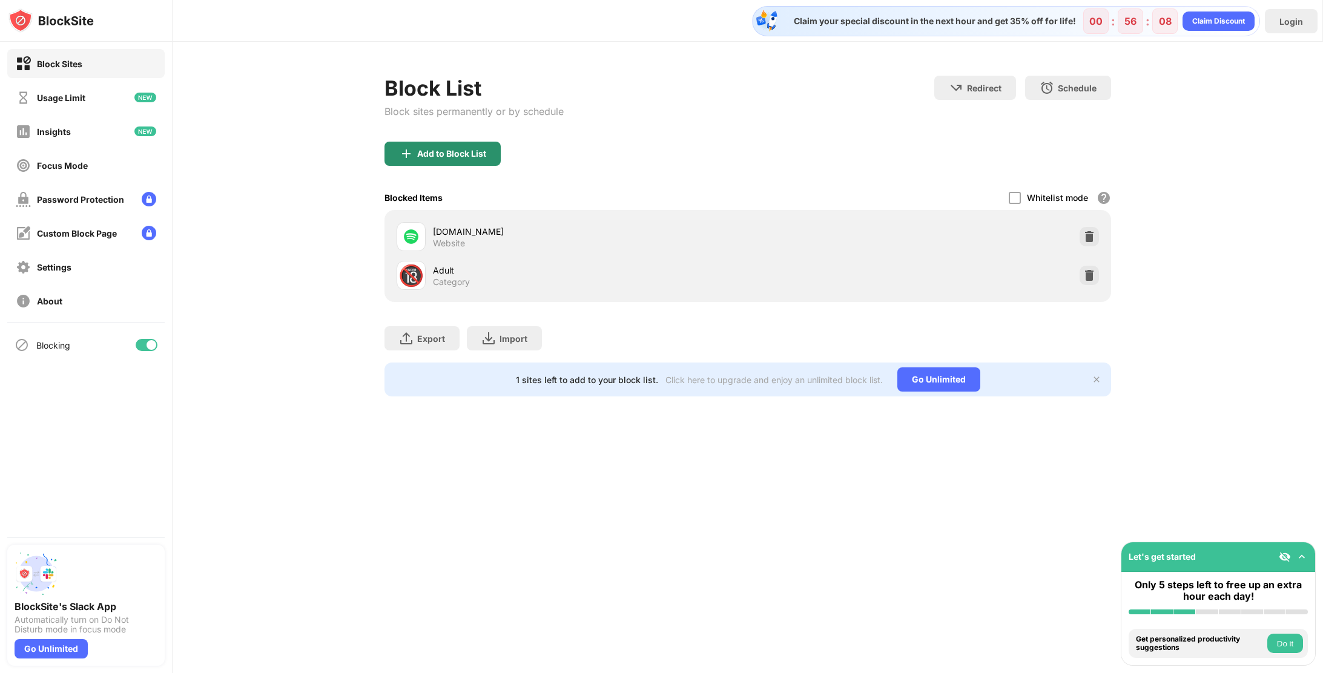
click at [422, 147] on div "Add to Block List" at bounding box center [443, 154] width 116 height 24
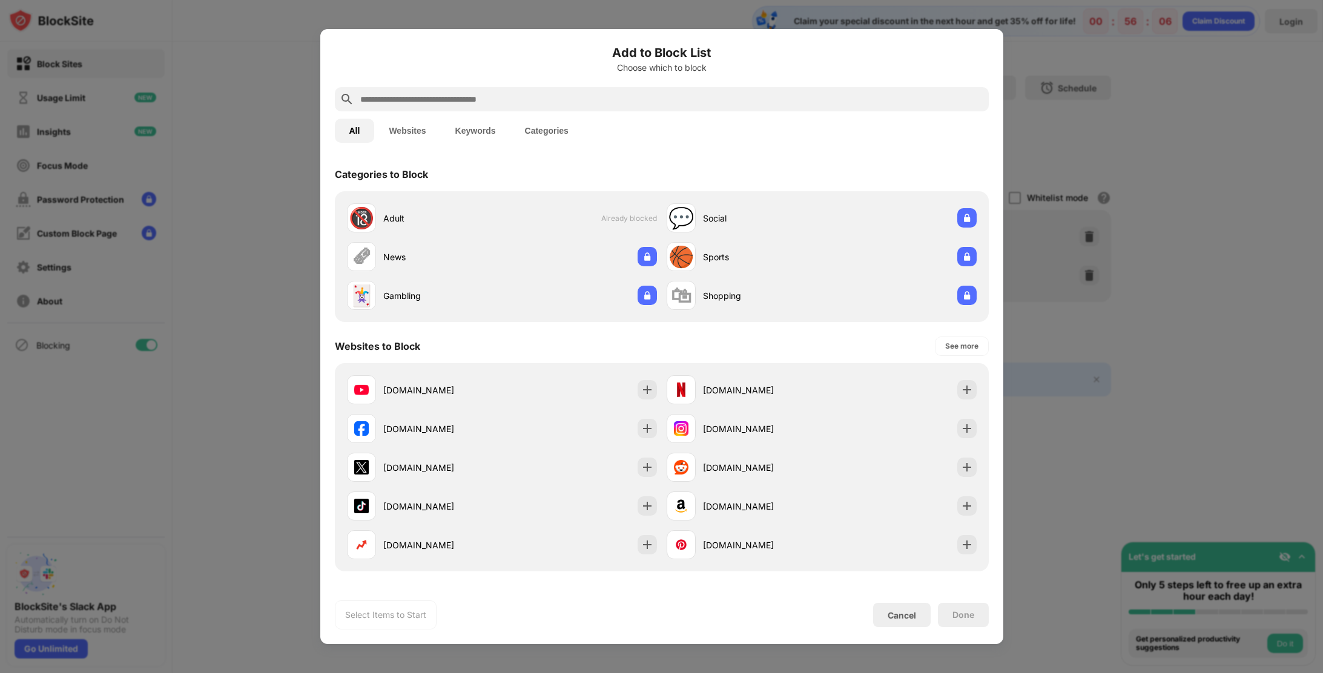
click at [448, 102] on input "text" at bounding box center [671, 99] width 625 height 15
paste input "**********"
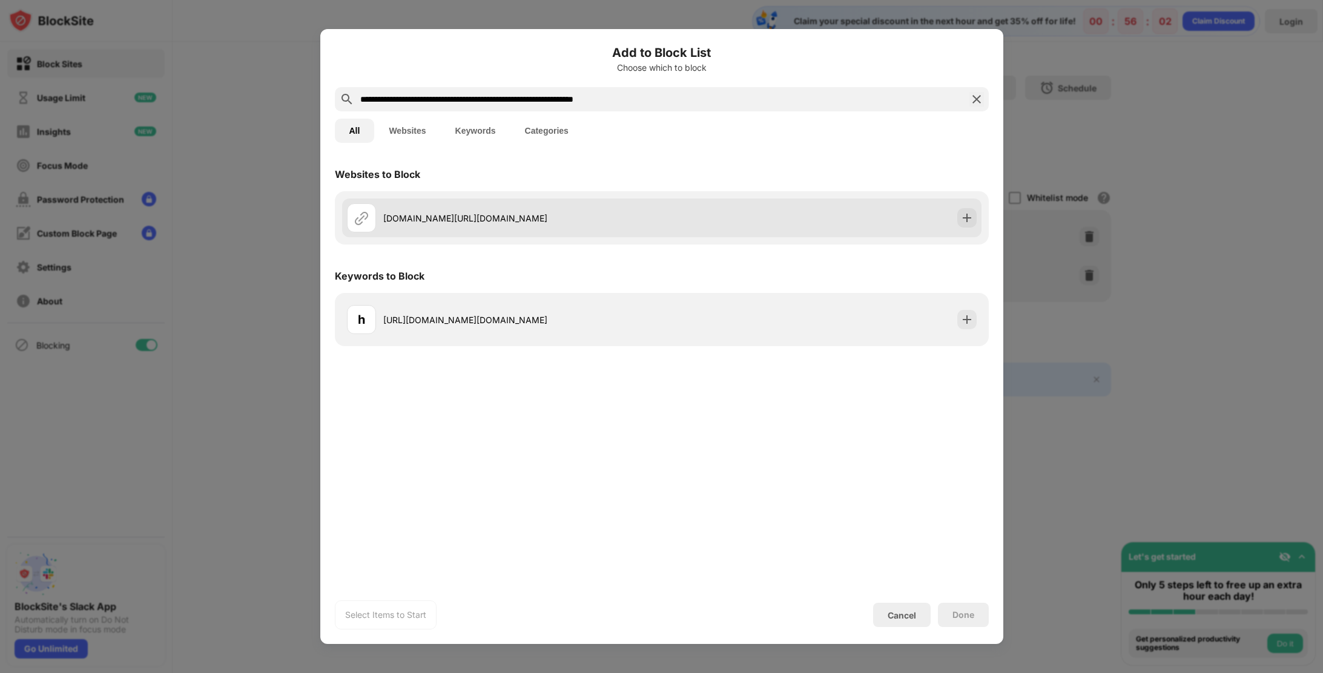
type input "**********"
click at [964, 219] on img at bounding box center [967, 218] width 12 height 12
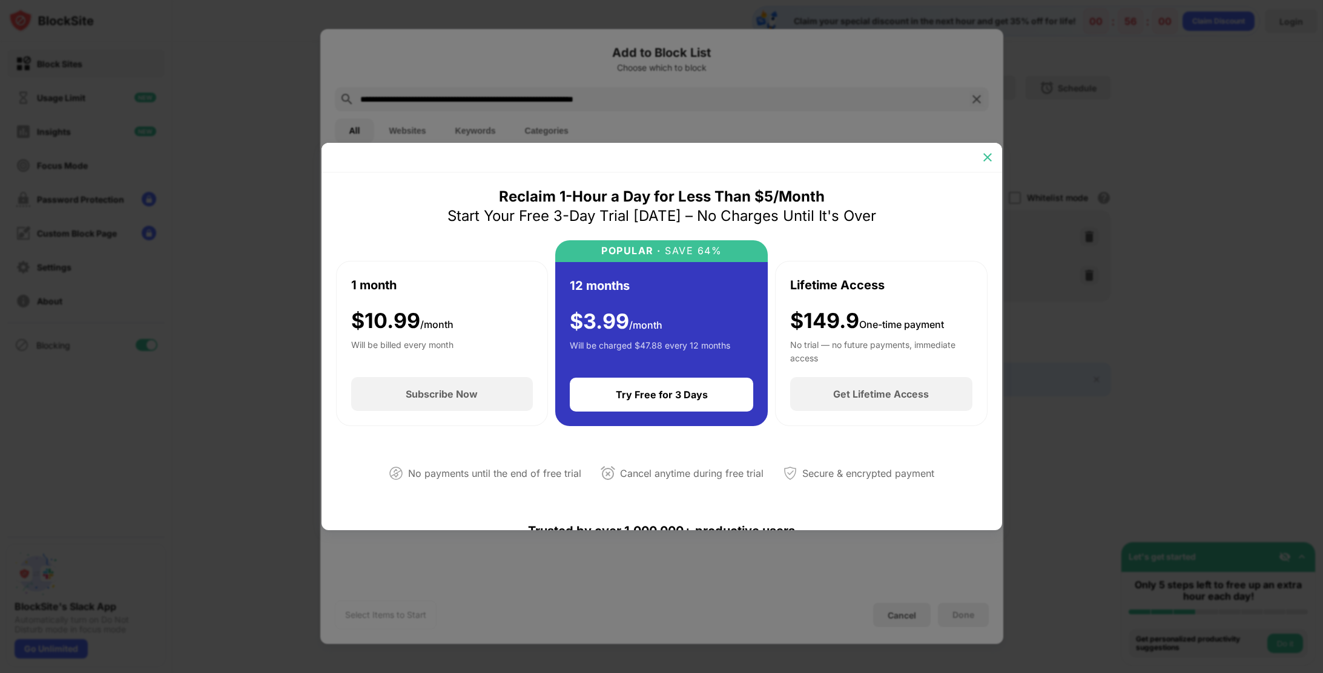
click at [986, 166] on div at bounding box center [987, 157] width 19 height 19
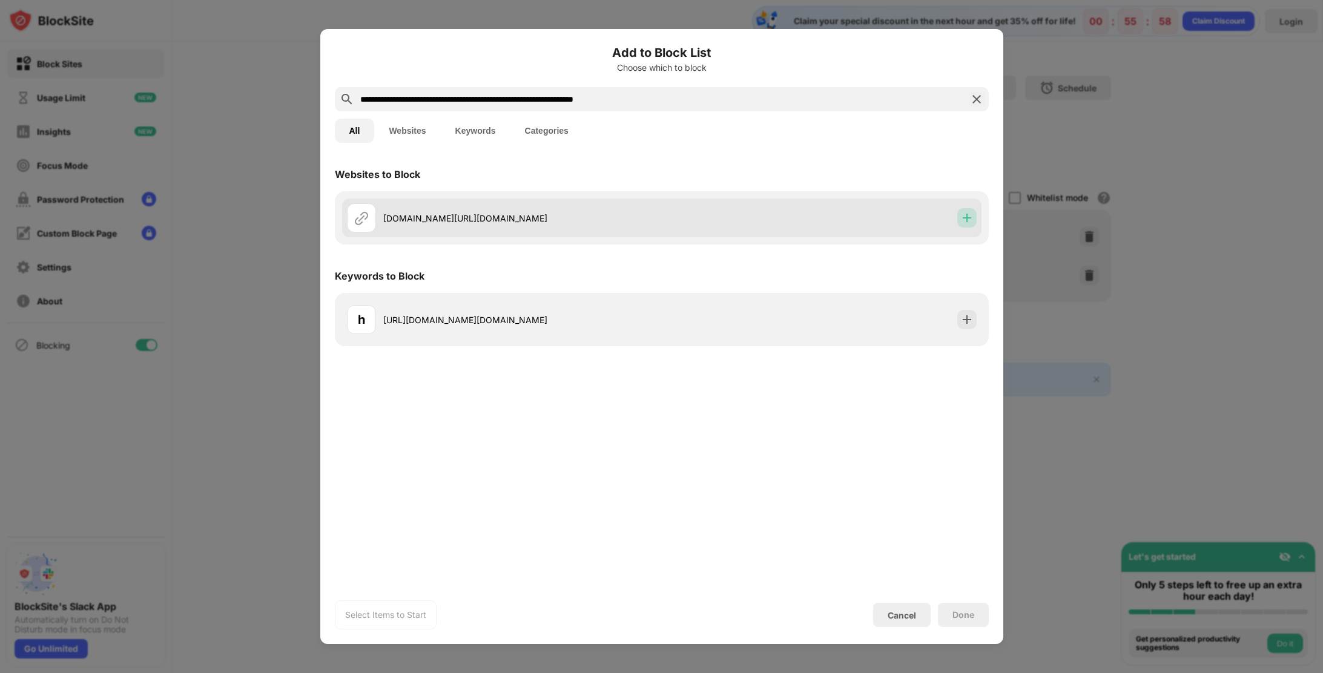
click at [968, 217] on img at bounding box center [967, 218] width 12 height 12
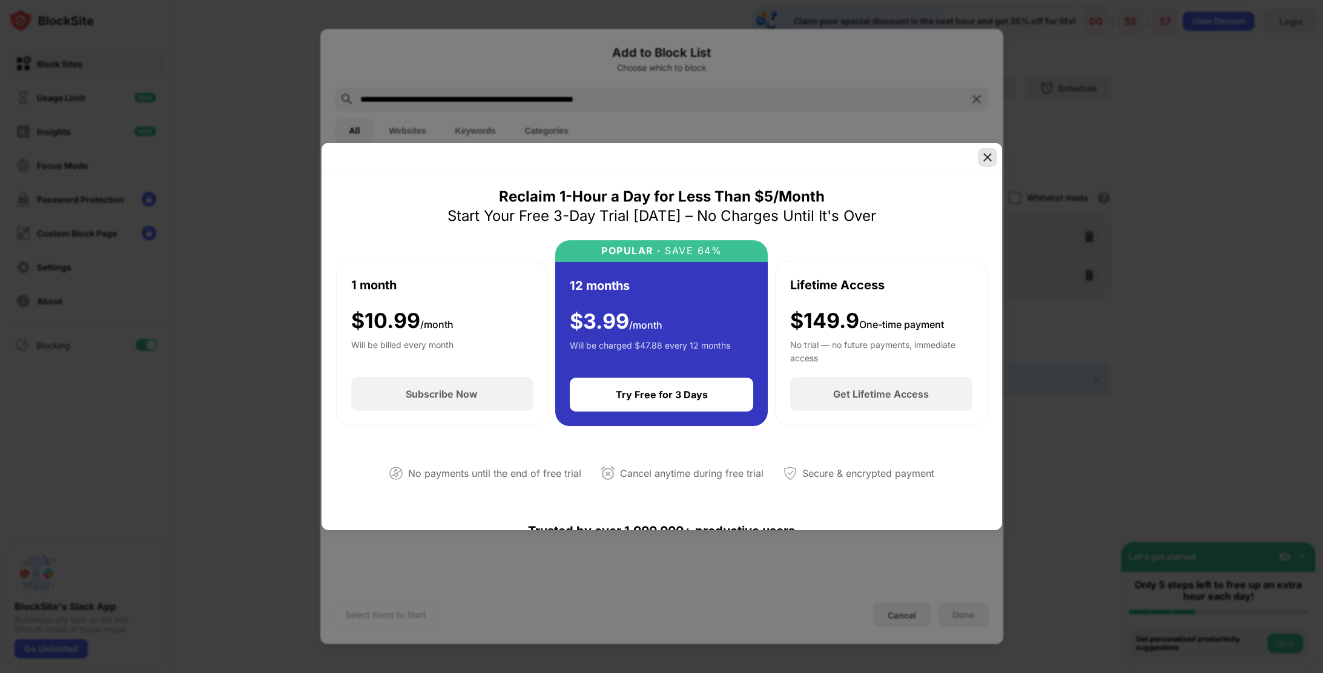
click at [991, 158] on img at bounding box center [988, 157] width 12 height 12
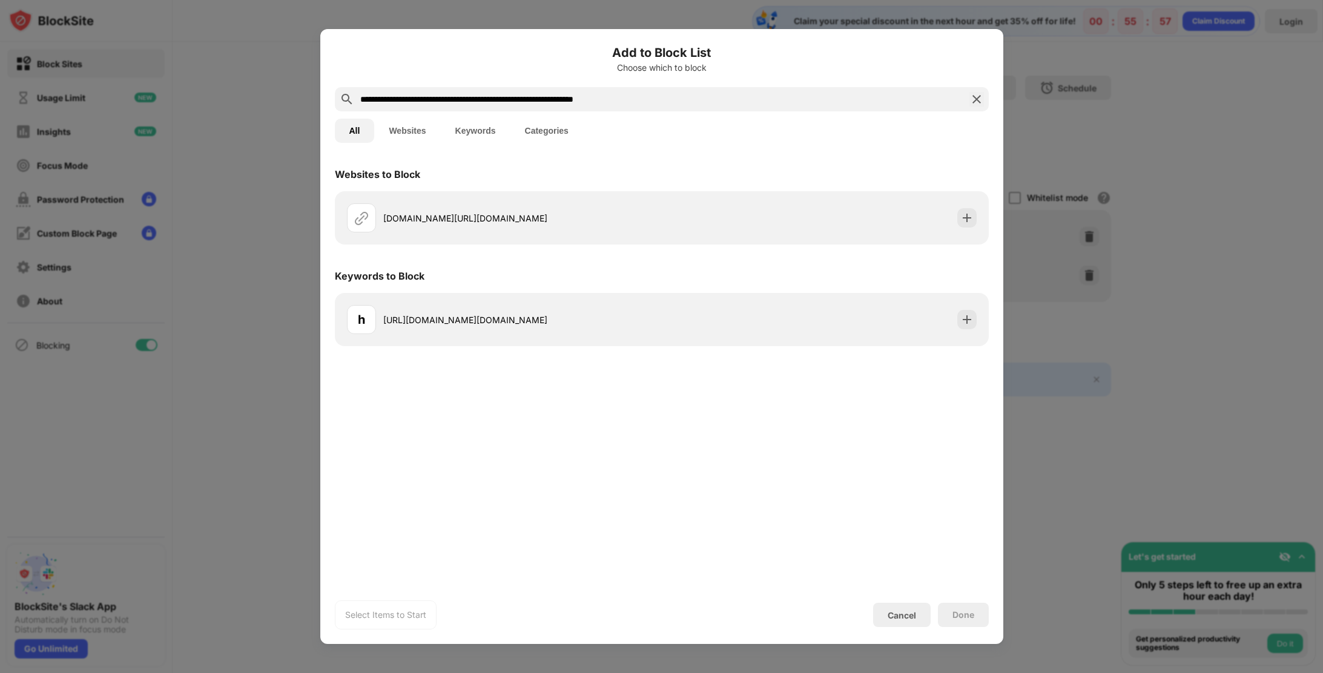
drag, startPoint x: 1053, startPoint y: 146, endPoint x: 1061, endPoint y: 144, distance: 8.2
click at [1061, 144] on div at bounding box center [661, 336] width 1323 height 673
click at [1027, 120] on div at bounding box center [661, 336] width 1323 height 673
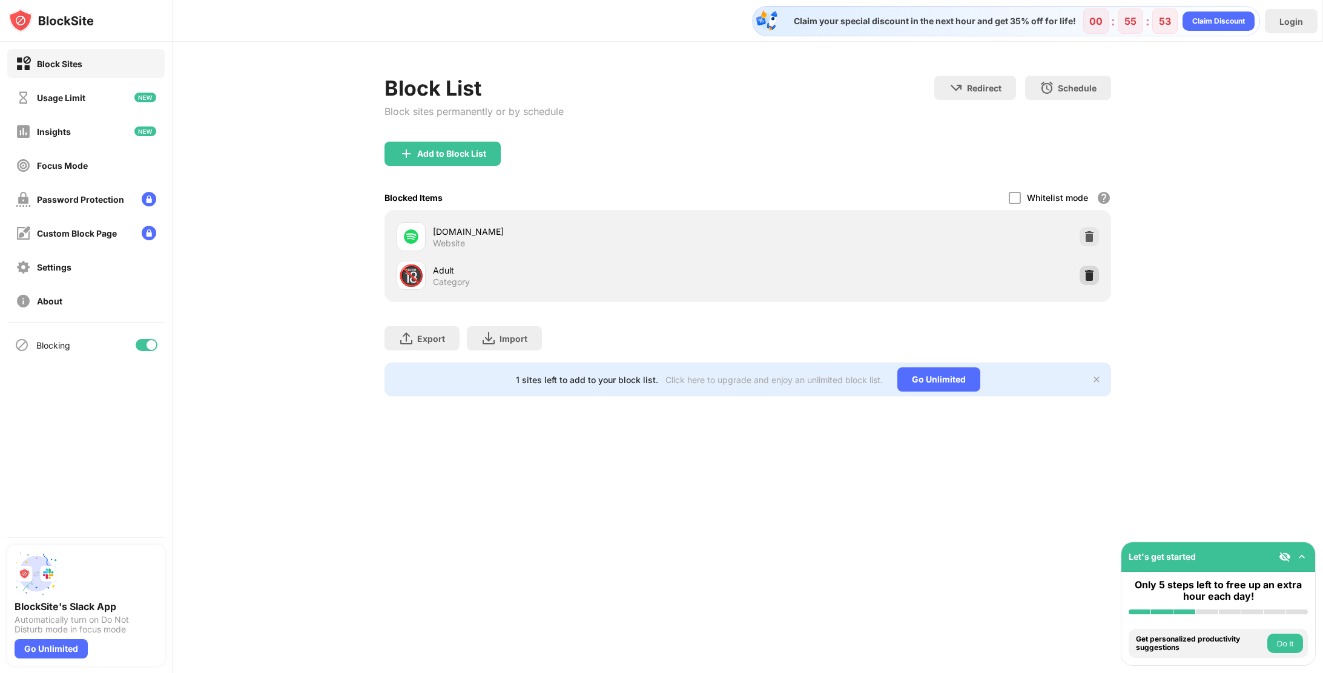
click at [1091, 277] on img at bounding box center [1089, 276] width 12 height 12
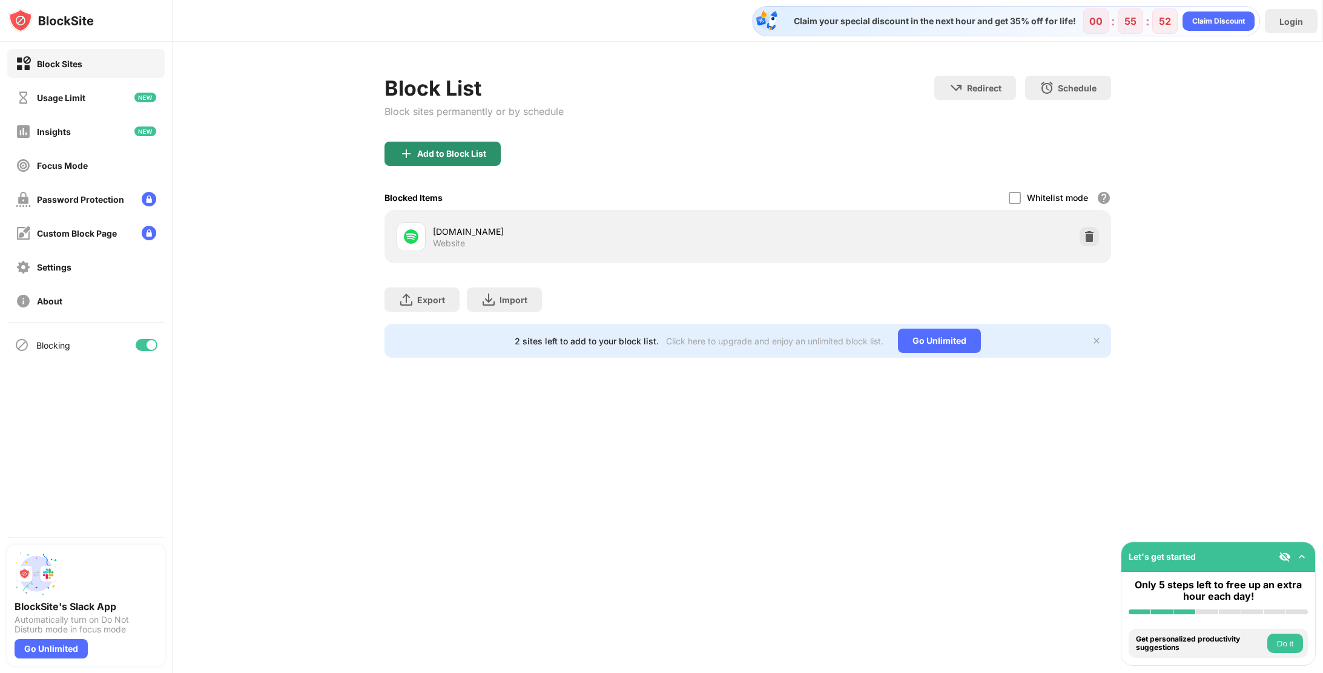
click at [426, 142] on div "Add to Block List" at bounding box center [443, 154] width 116 height 24
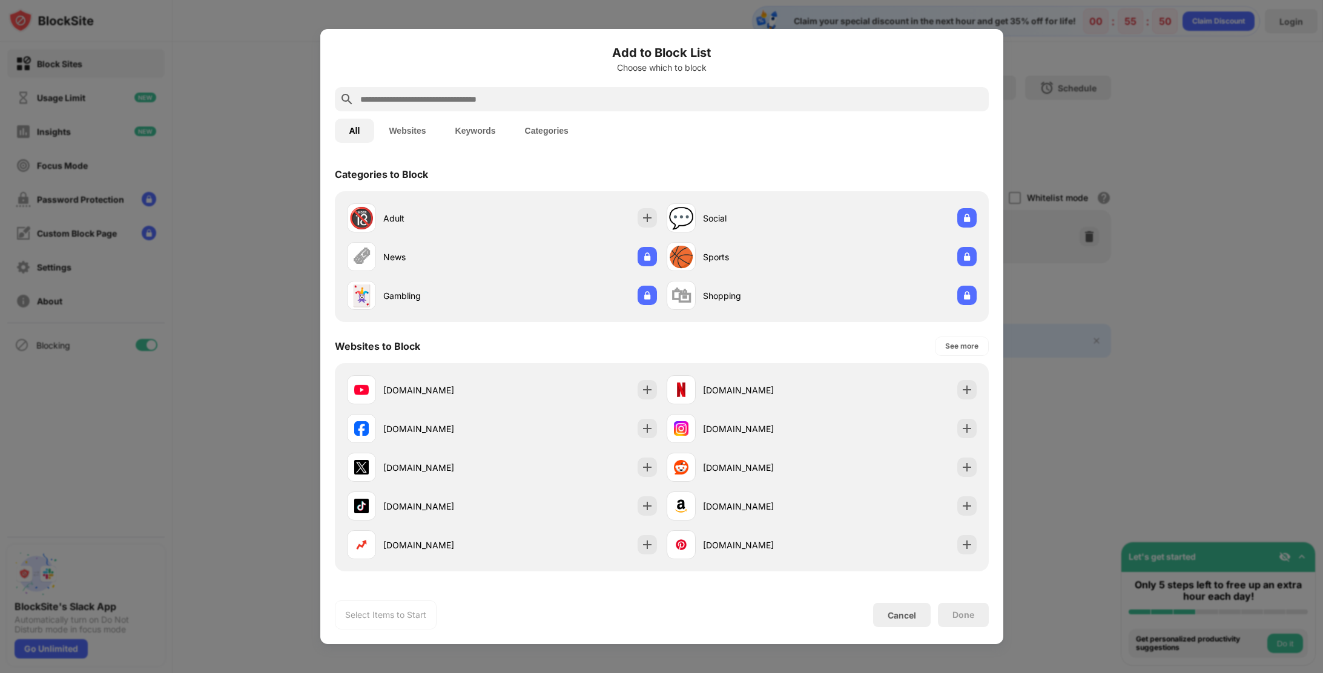
click at [471, 98] on input "text" at bounding box center [671, 99] width 625 height 15
paste input "**********"
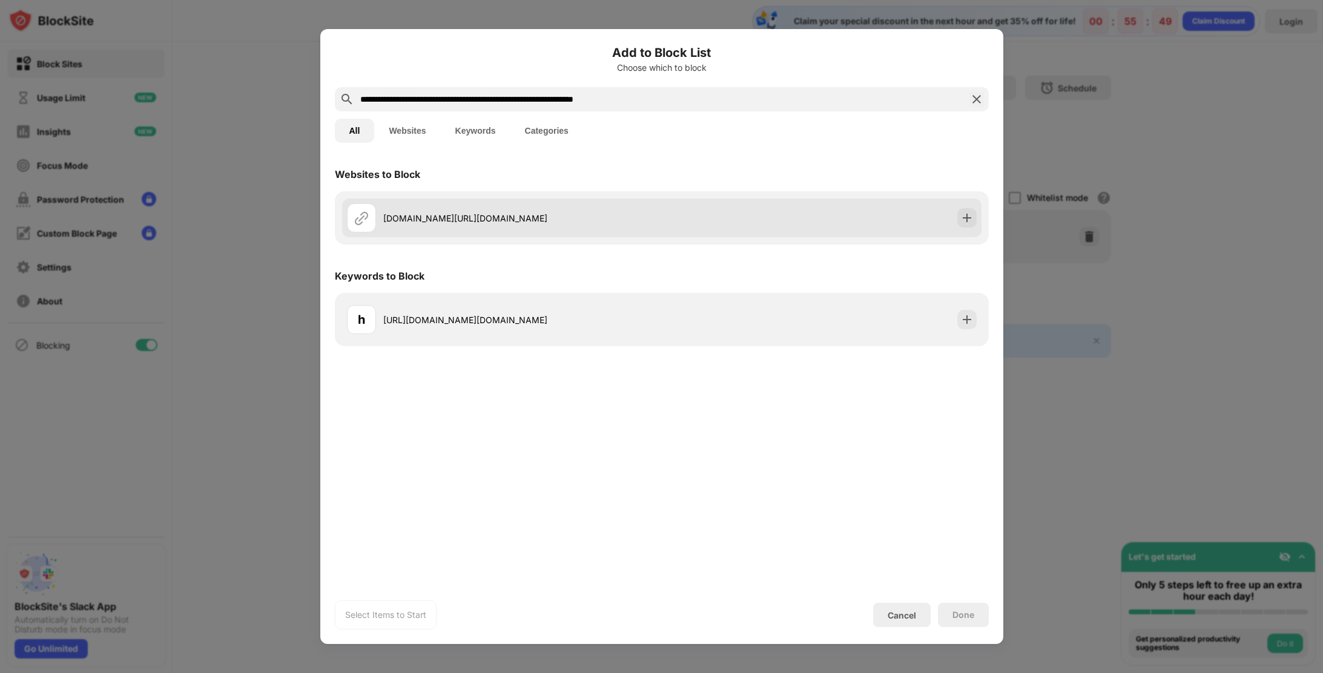
type input "**********"
click at [972, 223] on img at bounding box center [967, 218] width 12 height 12
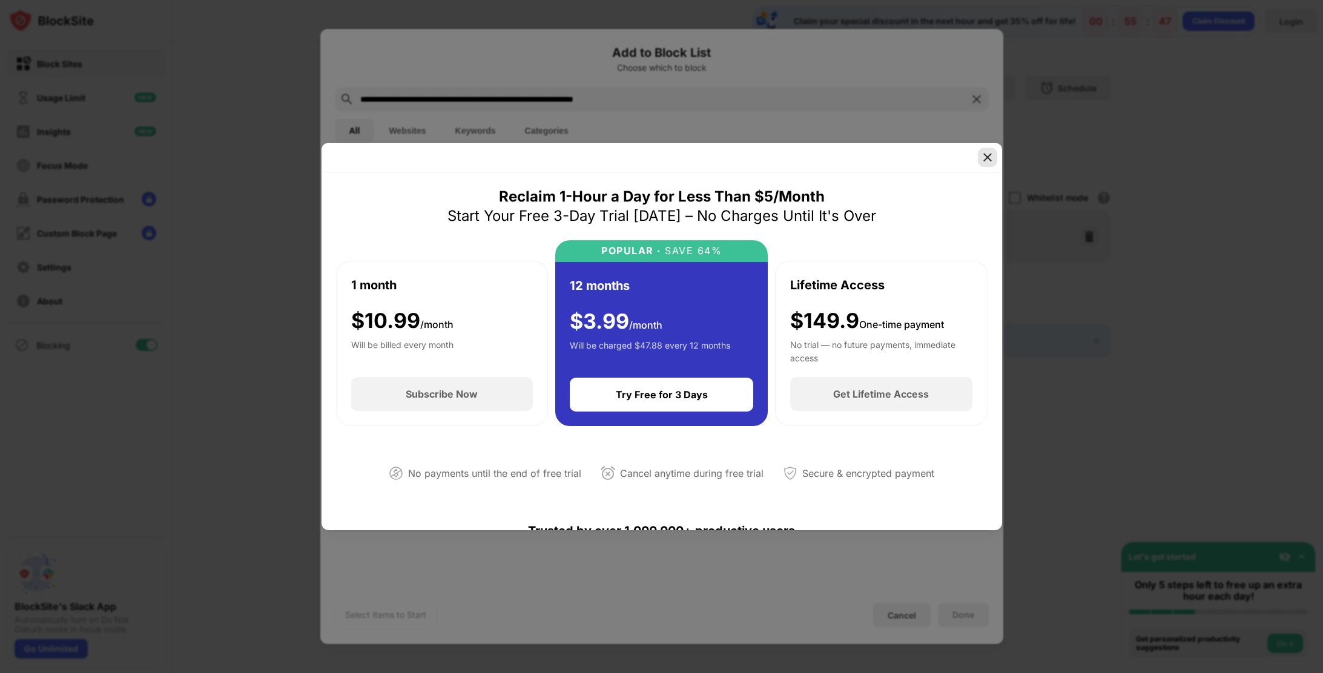
click at [987, 154] on img at bounding box center [988, 157] width 12 height 12
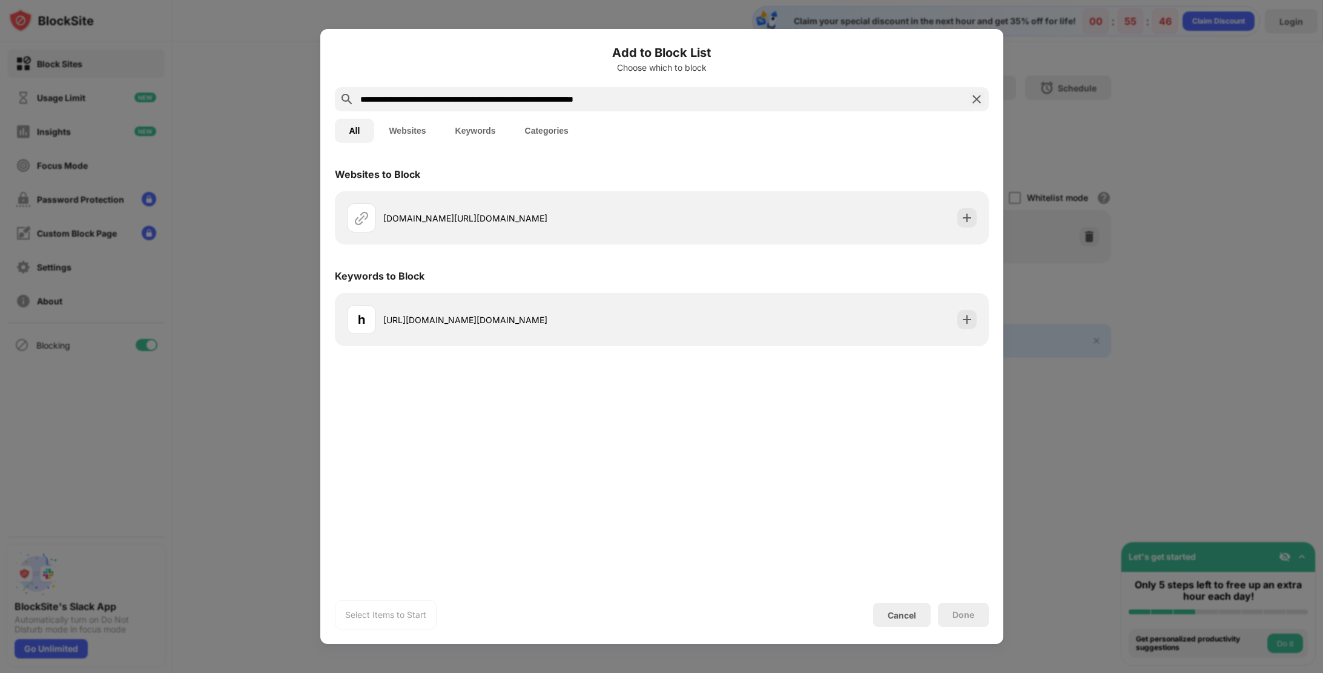
click at [1083, 208] on div at bounding box center [661, 336] width 1323 height 673
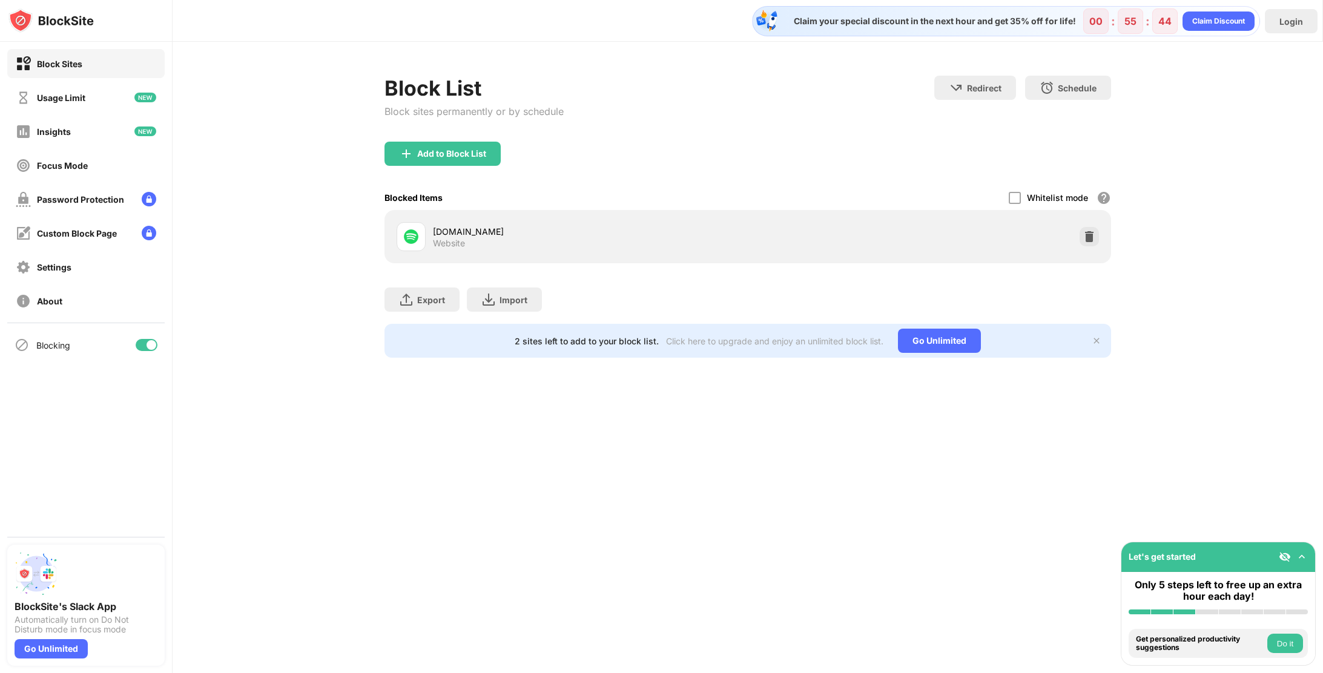
click at [481, 150] on div "Add to Block List" at bounding box center [451, 154] width 69 height 10
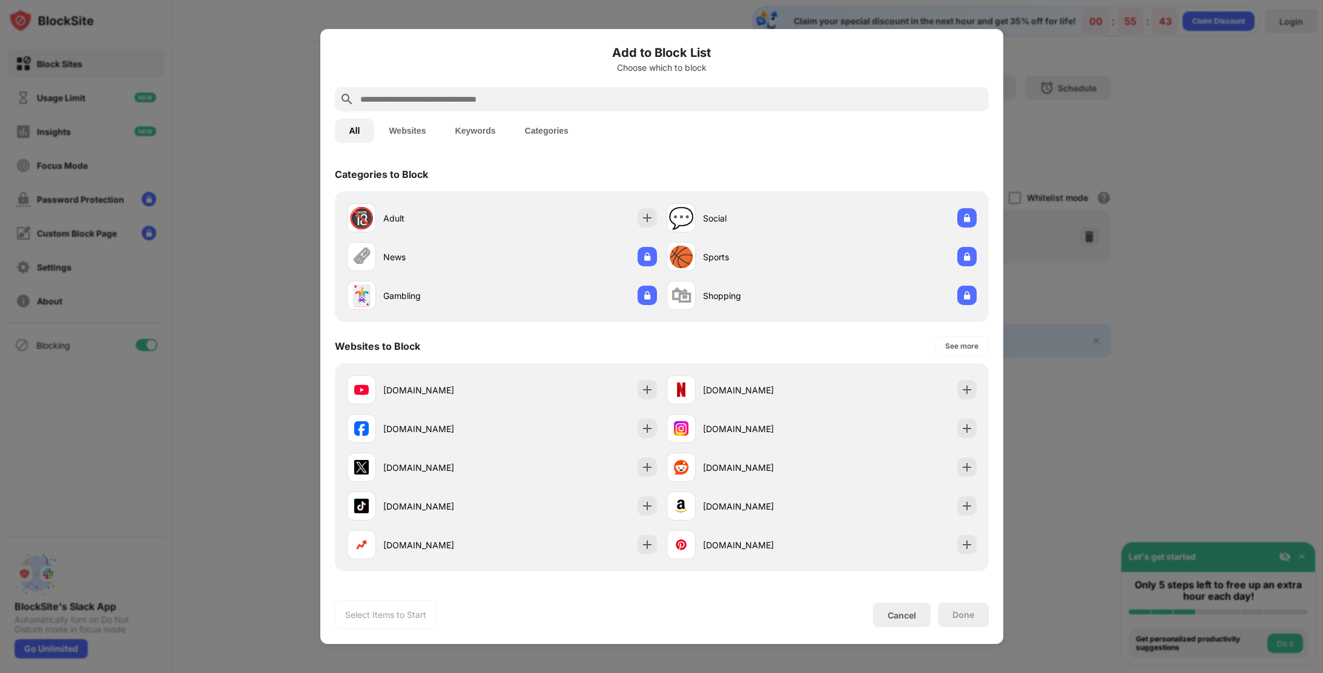
drag, startPoint x: 517, startPoint y: 84, endPoint x: 517, endPoint y: 98, distance: 13.3
click at [517, 85] on div "Add to Block List Choose which to block" at bounding box center [662, 66] width 654 height 44
click at [518, 101] on input "text" at bounding box center [671, 99] width 625 height 15
paste input "**********"
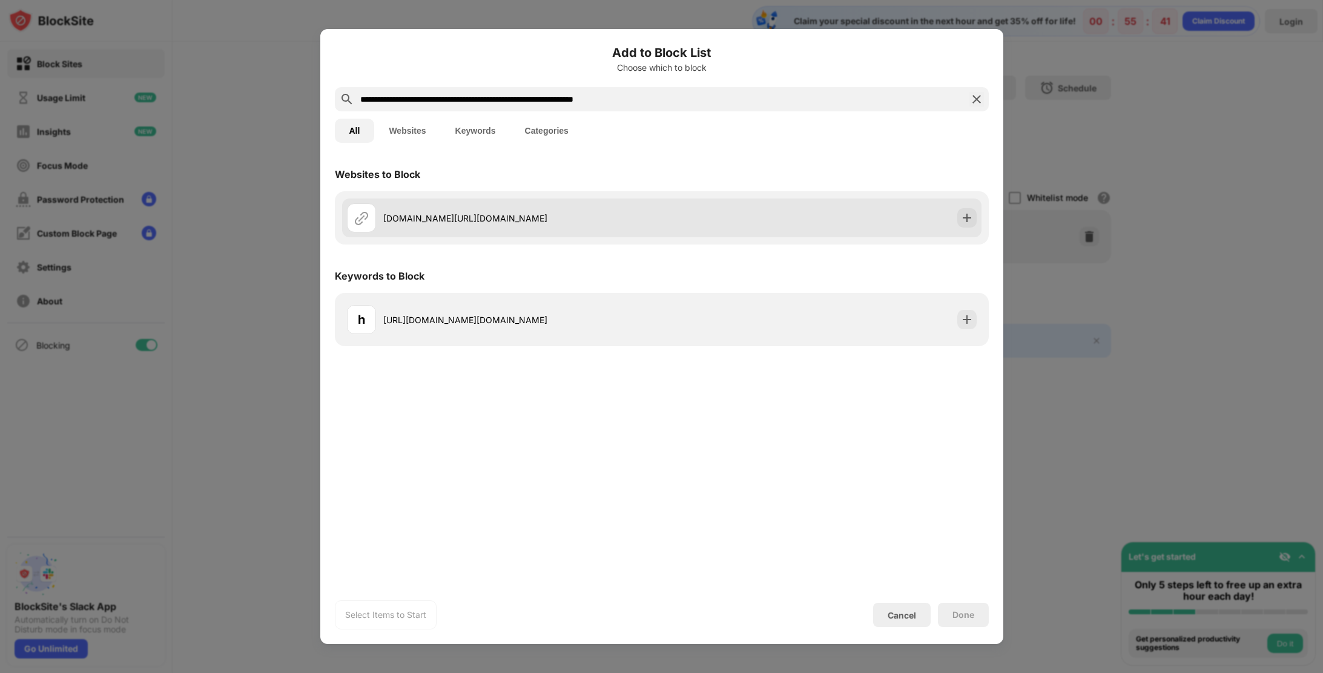
type input "**********"
click at [639, 214] on div "[DOMAIN_NAME][URL][DOMAIN_NAME]" at bounding box center [522, 218] width 279 height 13
click at [966, 213] on img at bounding box center [967, 218] width 12 height 12
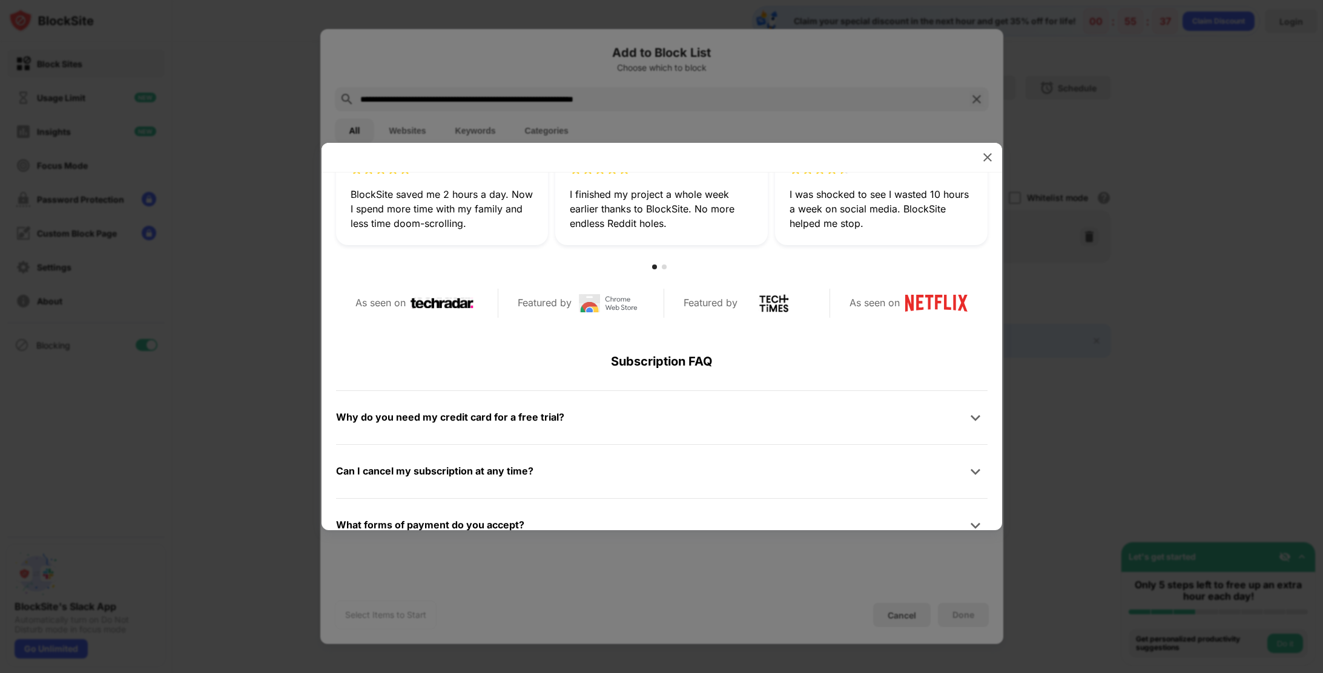
scroll to position [577, 0]
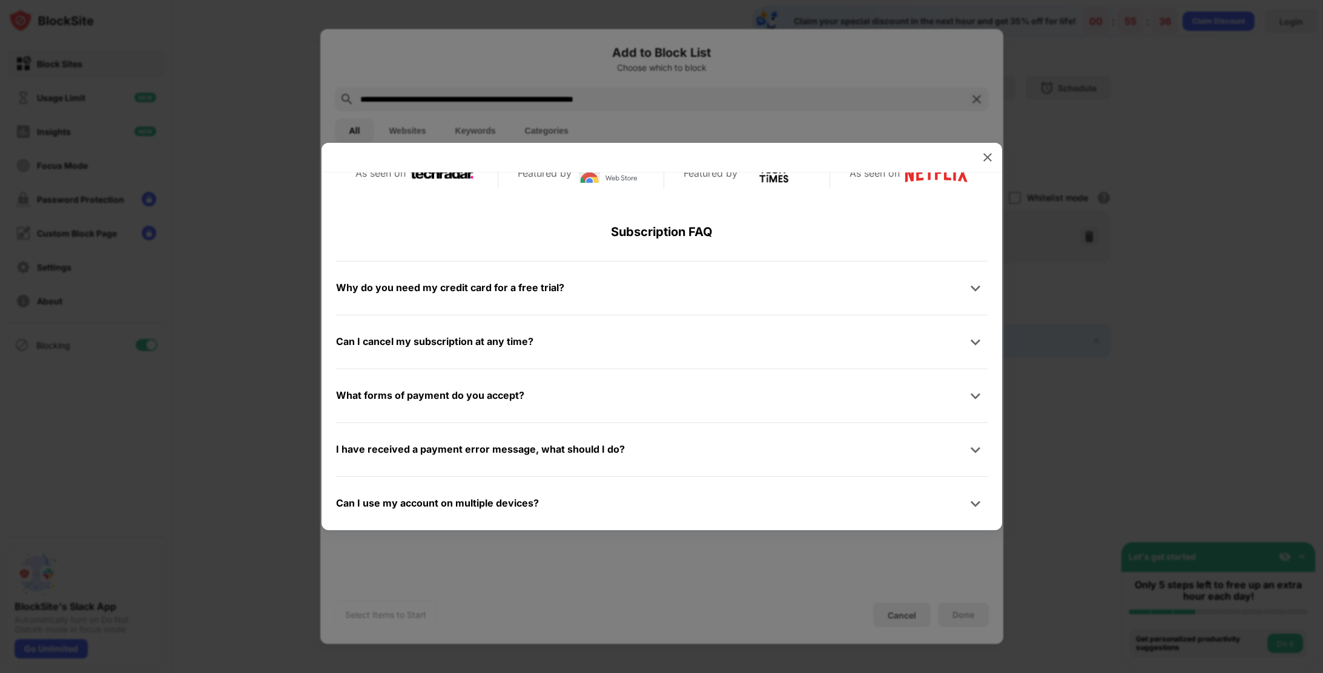
drag, startPoint x: 984, startPoint y: 145, endPoint x: 988, endPoint y: 157, distance: 13.0
click at [984, 148] on div "Reclaim 1-Hour a Day for Less Than $5/Month Start Your Free 3-Day Trial [DATE] …" at bounding box center [662, 337] width 681 height 388
click at [990, 159] on img at bounding box center [988, 157] width 12 height 12
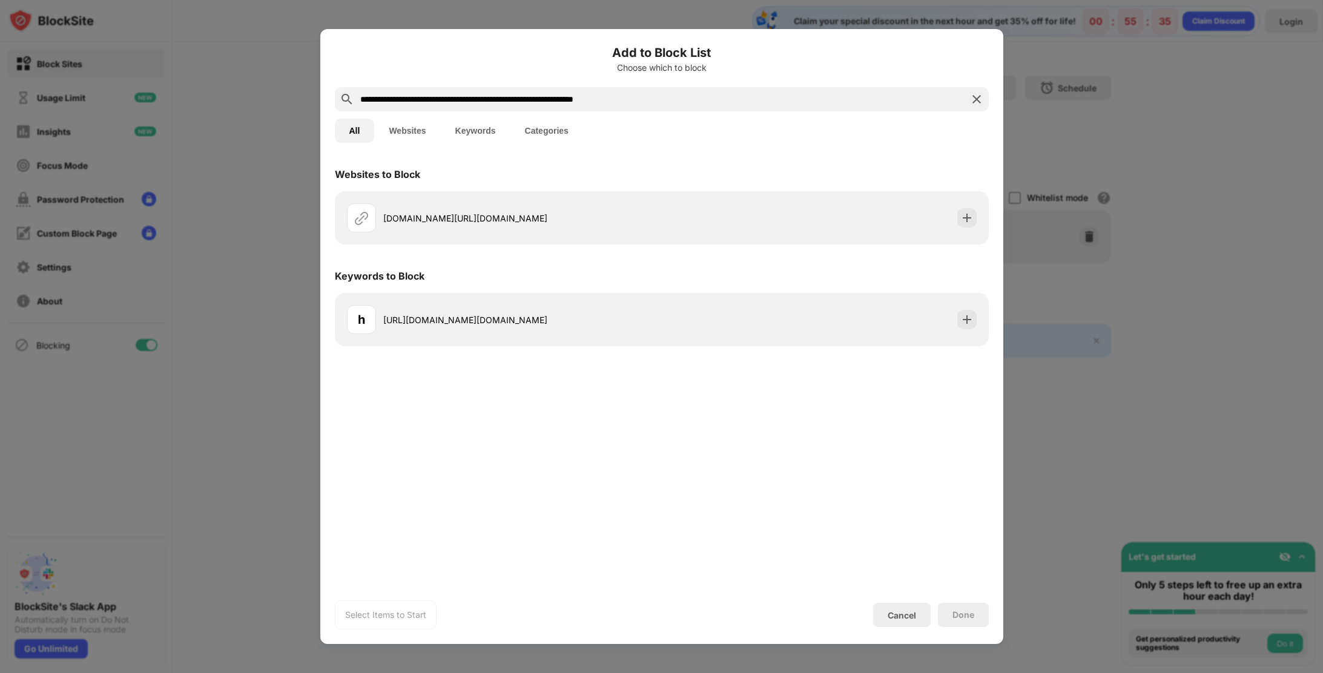
click at [1054, 190] on div at bounding box center [661, 336] width 1323 height 673
